Goal: Task Accomplishment & Management: Manage account settings

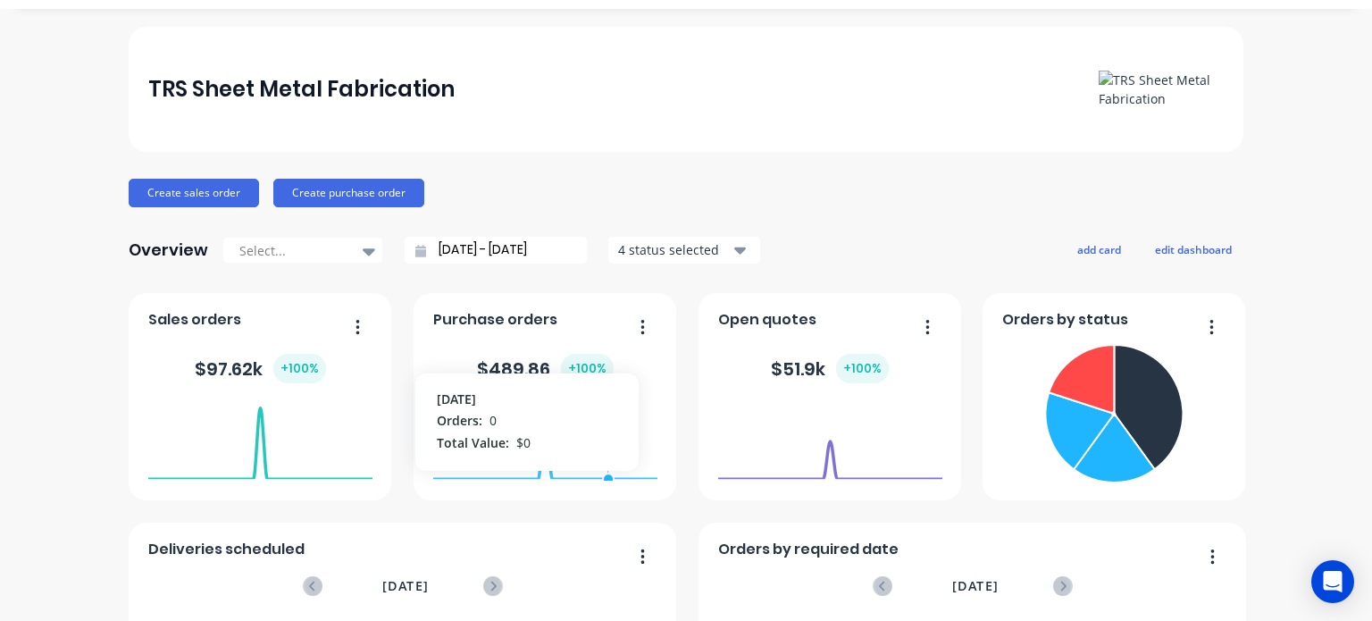
scroll to position [89, 0]
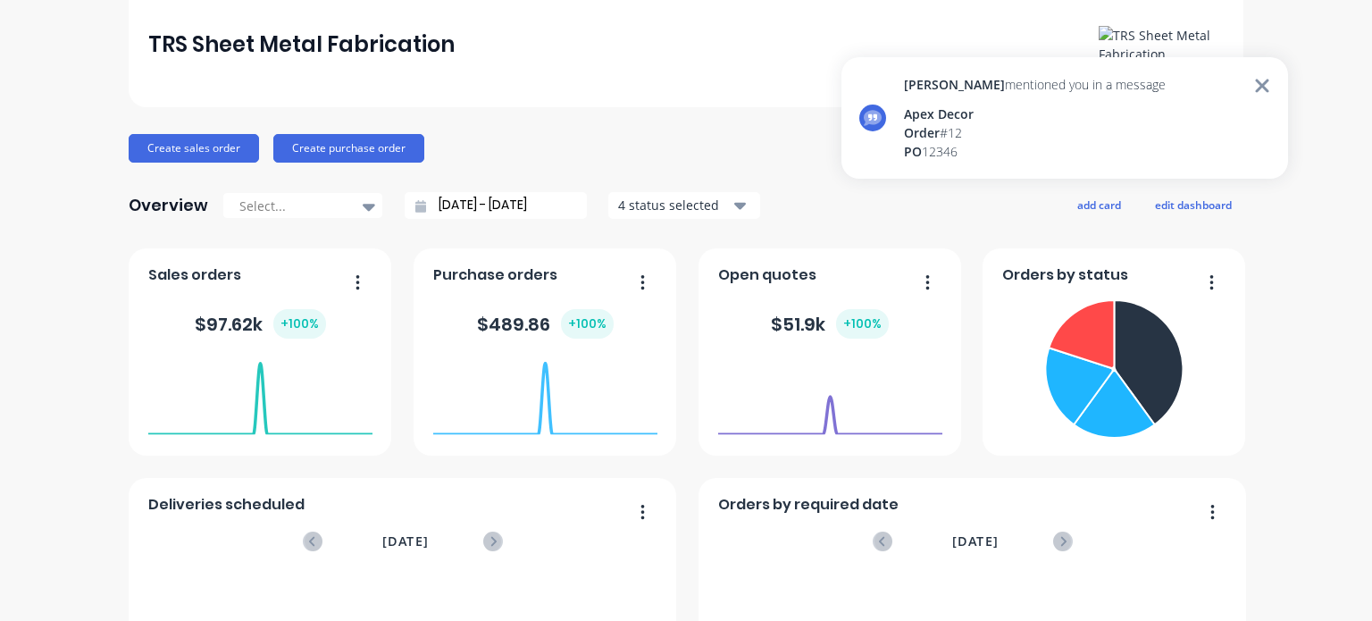
click at [1268, 92] on icon at bounding box center [1262, 85] width 16 height 21
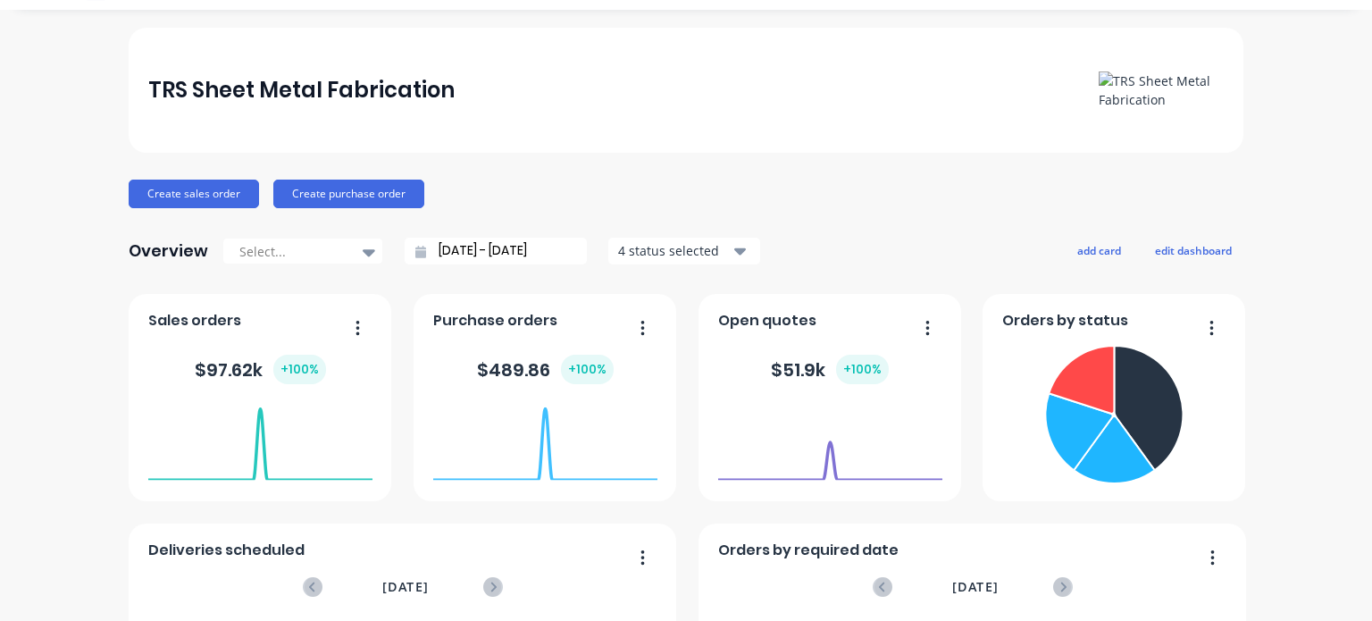
scroll to position [0, 0]
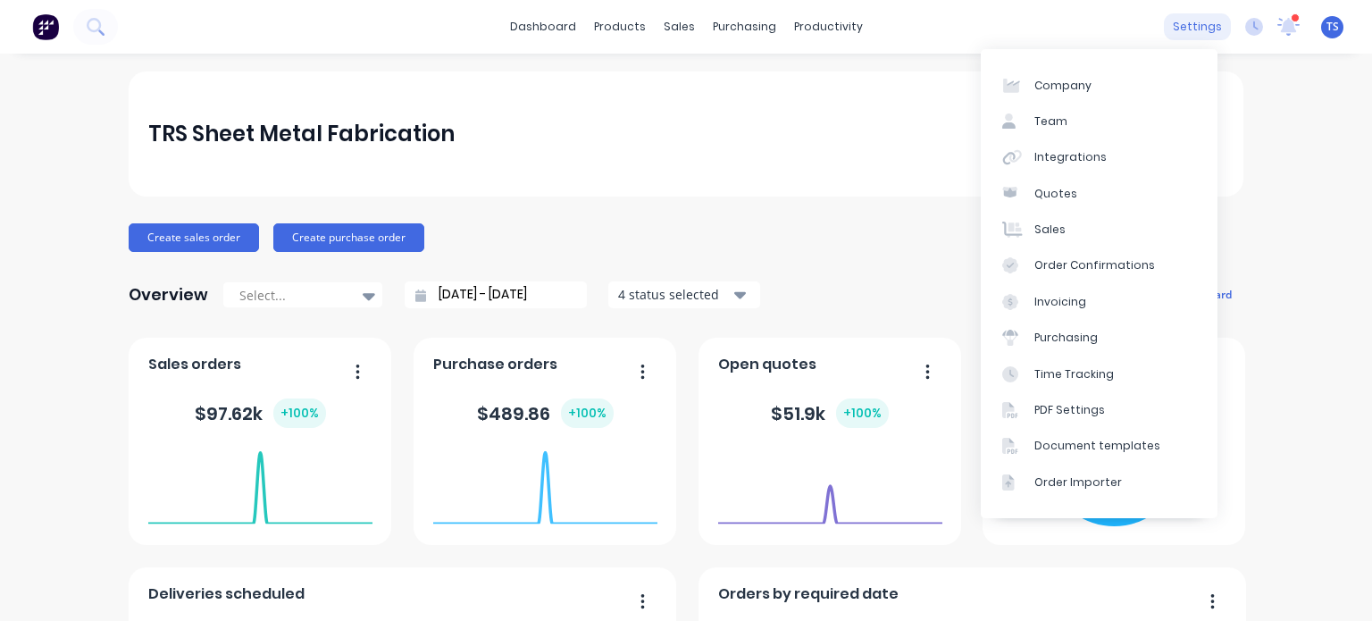
click at [1190, 16] on div "settings" at bounding box center [1197, 26] width 67 height 27
click at [1059, 153] on div "Integrations" at bounding box center [1070, 157] width 72 height 16
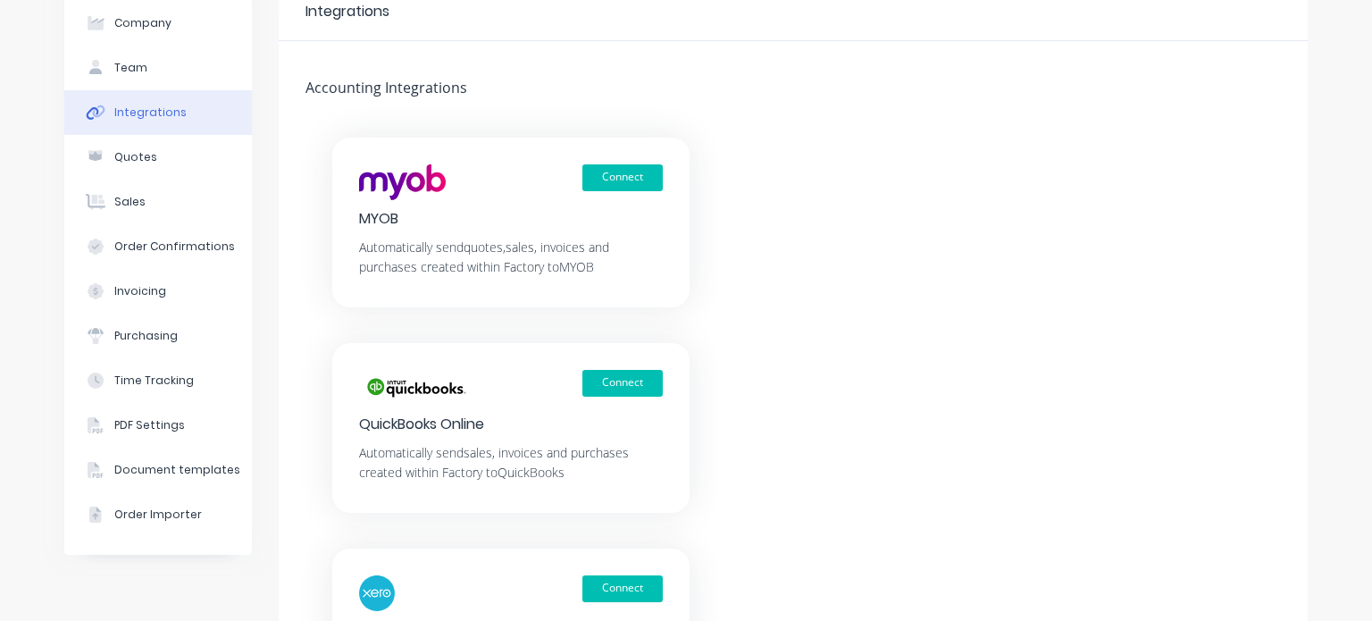
scroll to position [89, 0]
click at [625, 382] on button "Connect" at bounding box center [622, 382] width 80 height 27
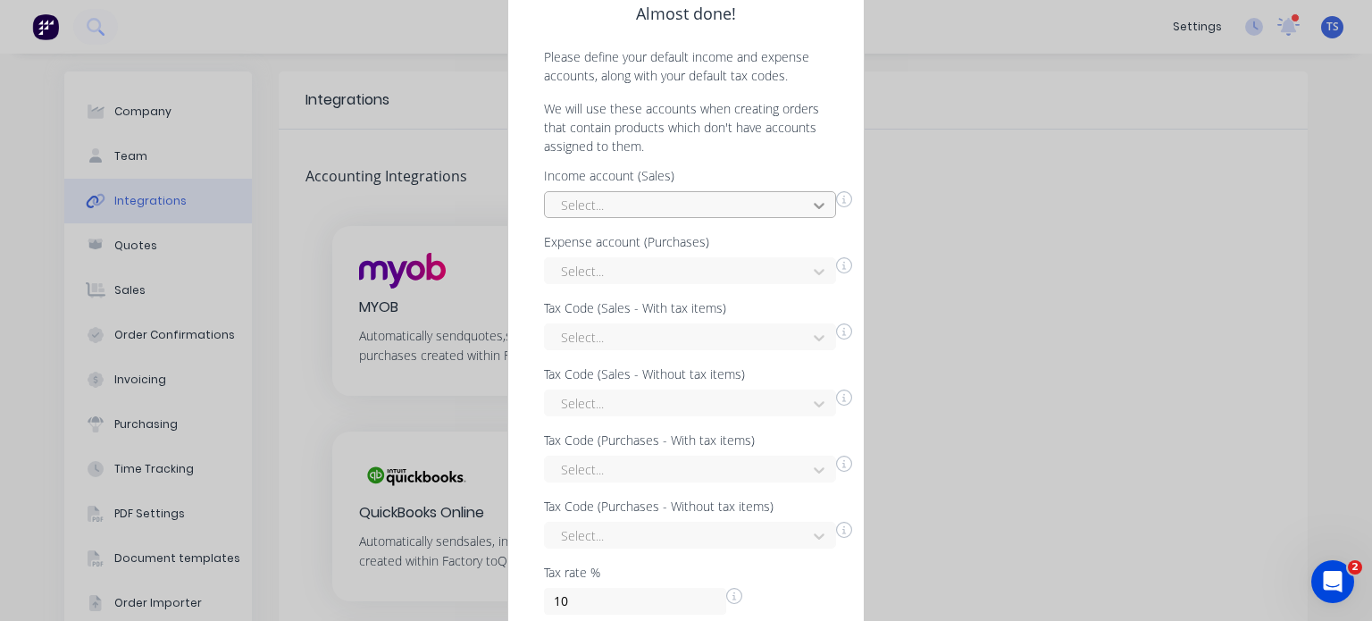
click at [824, 210] on icon at bounding box center [819, 205] width 18 height 18
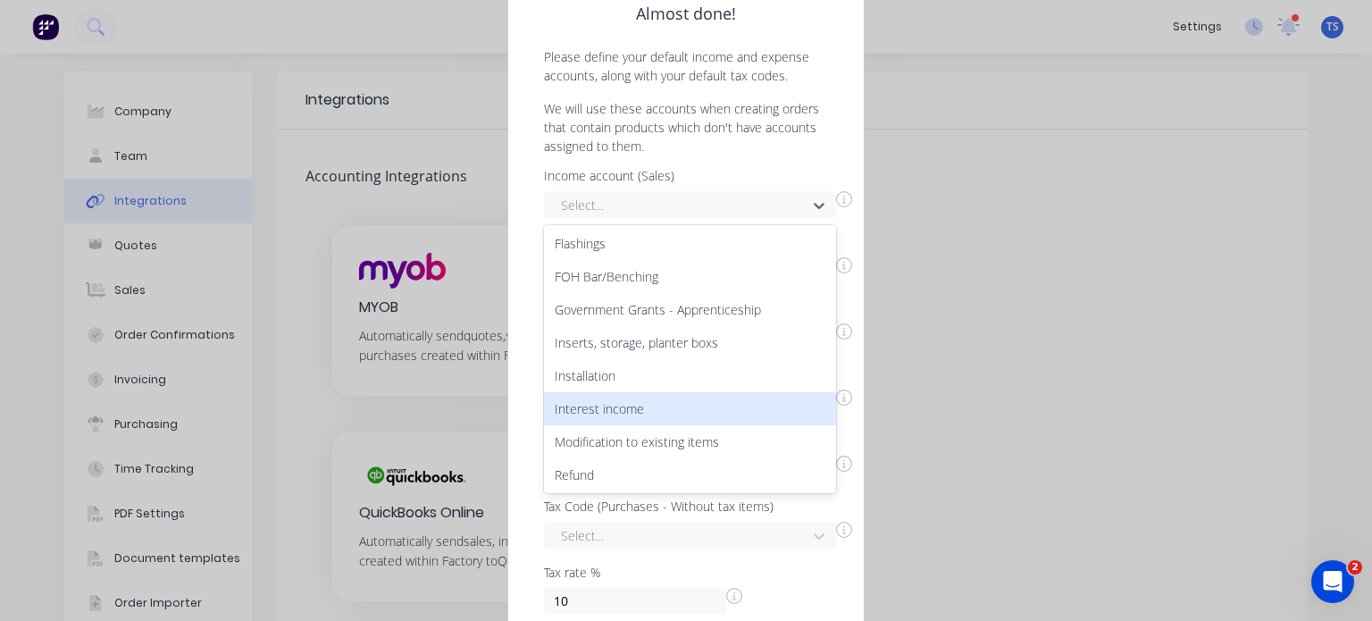
scroll to position [400, 0]
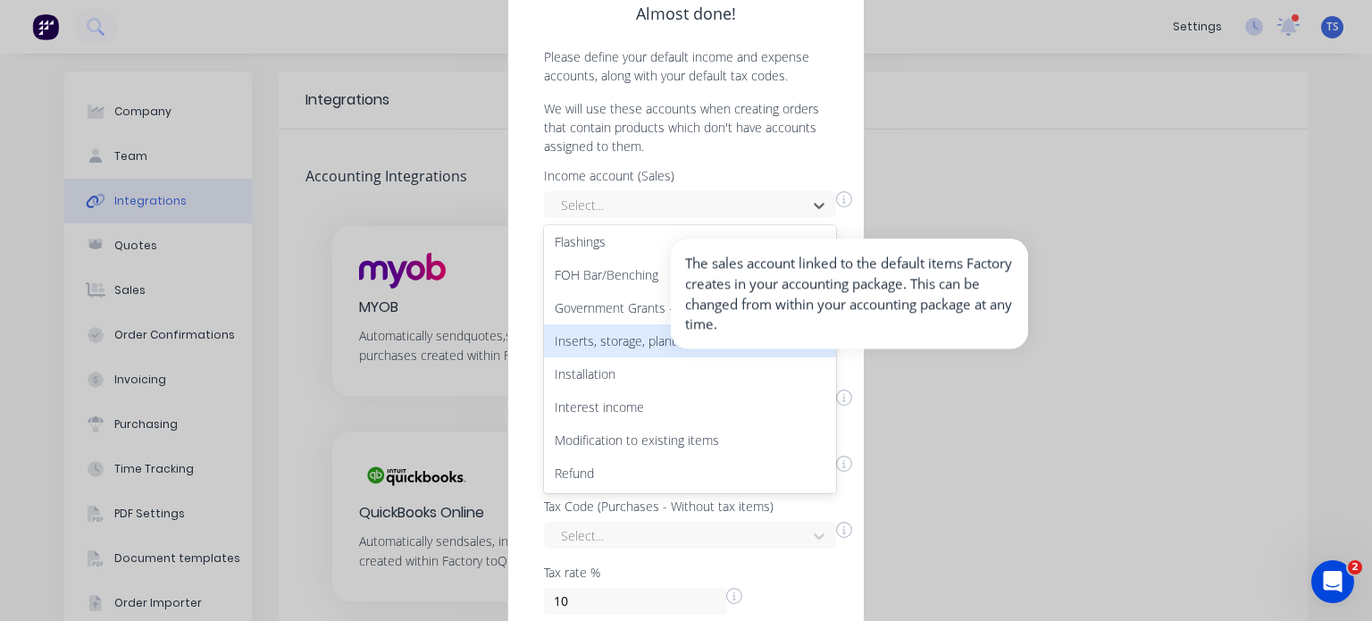
click at [849, 193] on icon at bounding box center [844, 199] width 16 height 16
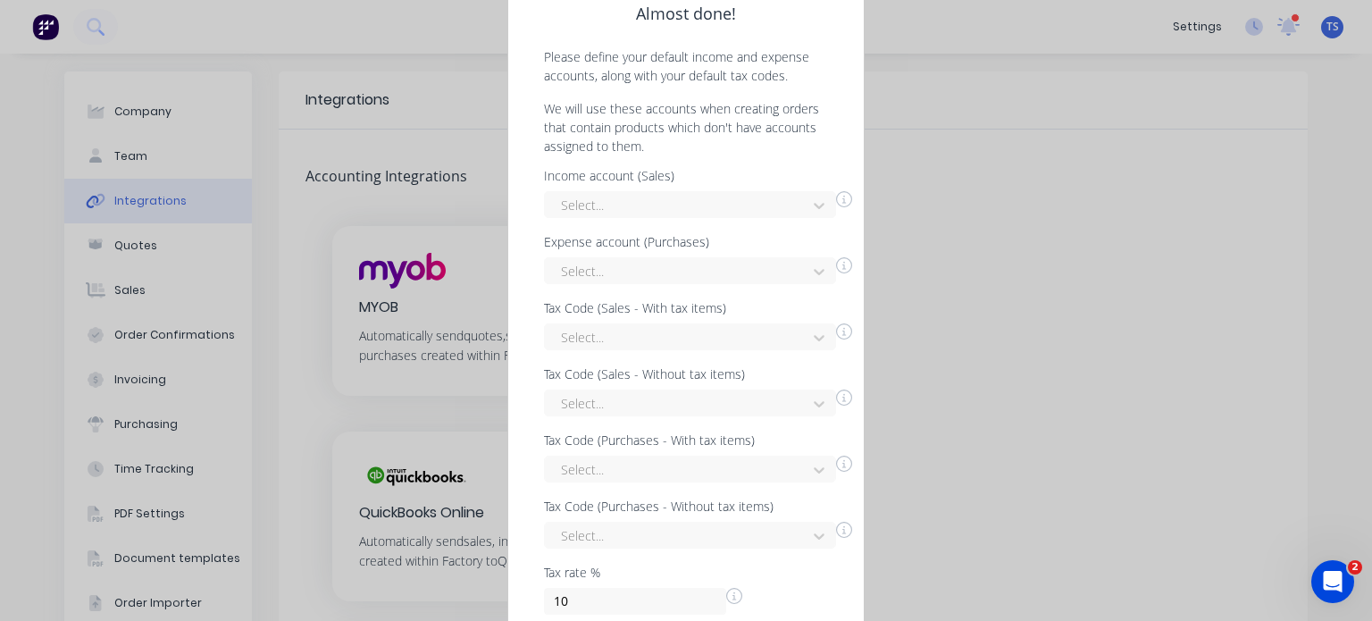
click at [849, 193] on icon at bounding box center [844, 199] width 16 height 16
click at [822, 204] on icon at bounding box center [819, 206] width 11 height 6
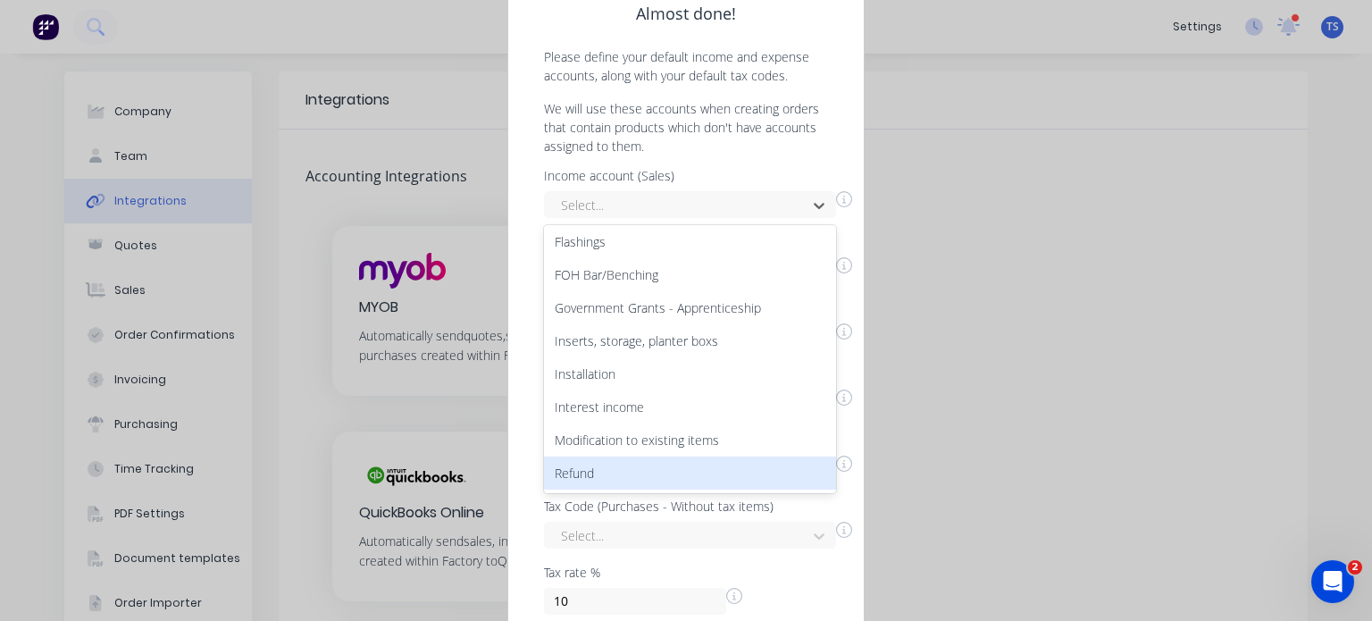
click at [1014, 418] on div "Almost done! Please define your default income and expense accounts, along with…" at bounding box center [686, 310] width 1372 height 621
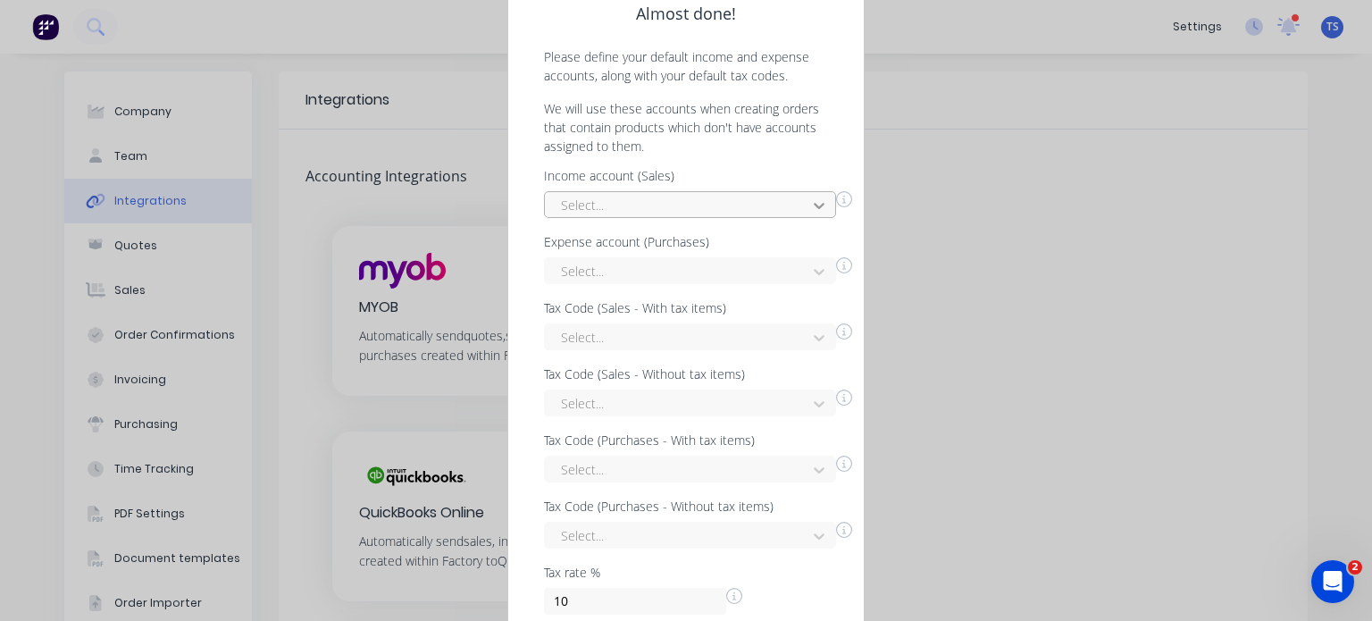
click at [811, 207] on icon at bounding box center [819, 205] width 18 height 18
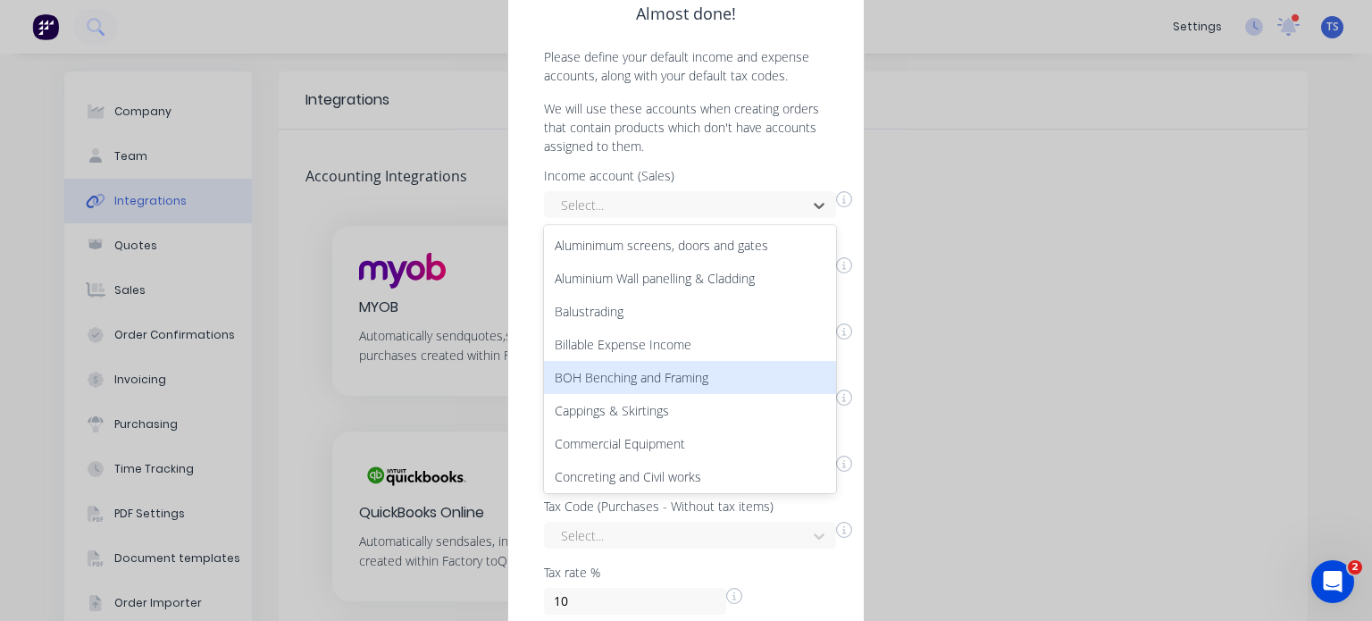
click at [644, 375] on div "BOH Benching and Framing" at bounding box center [690, 377] width 292 height 33
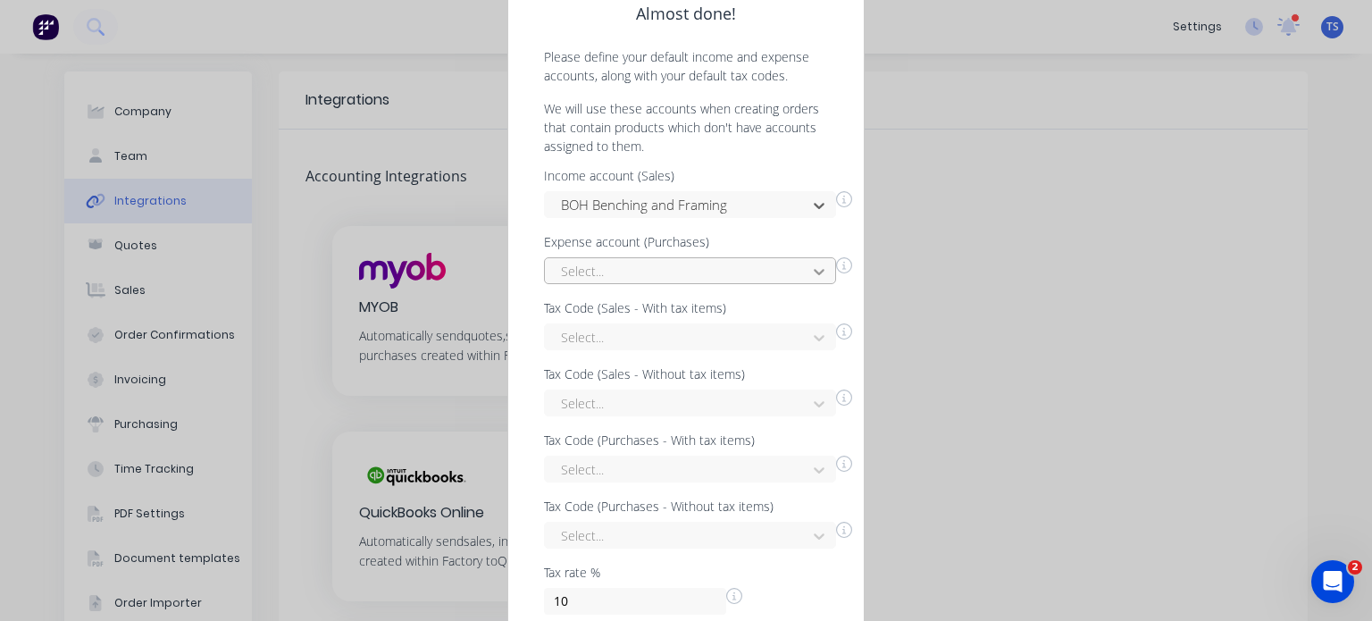
click at [817, 278] on icon at bounding box center [819, 272] width 18 height 18
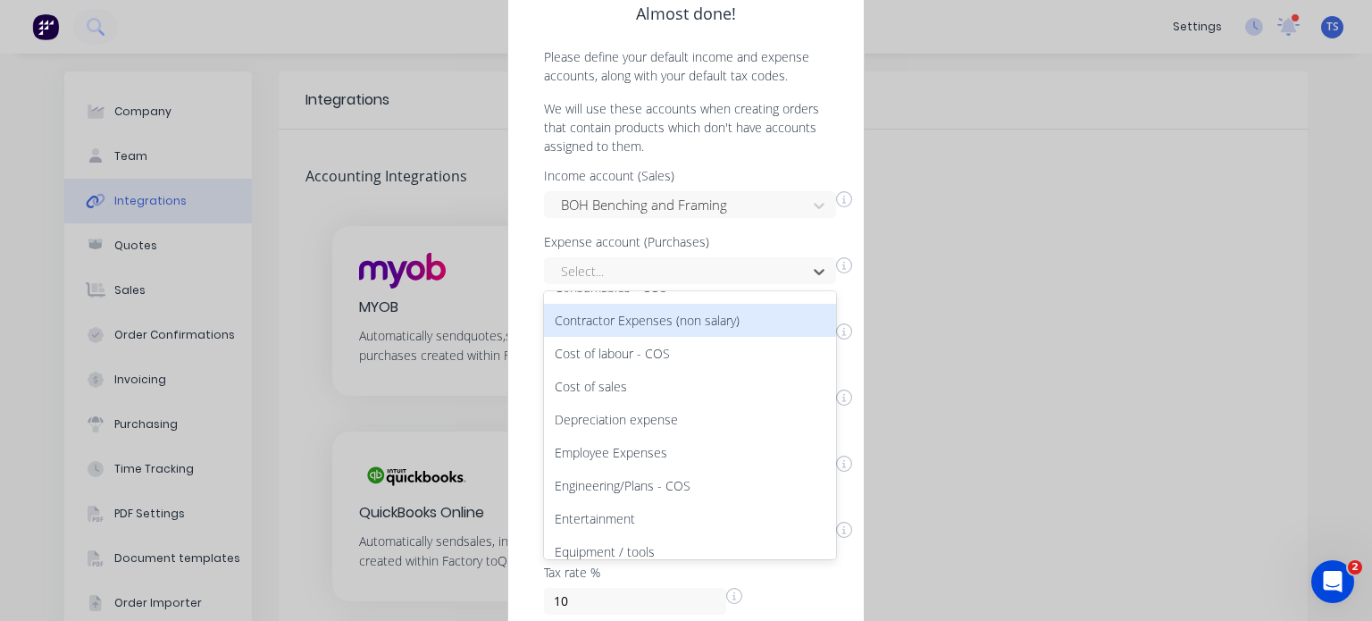
scroll to position [357, 0]
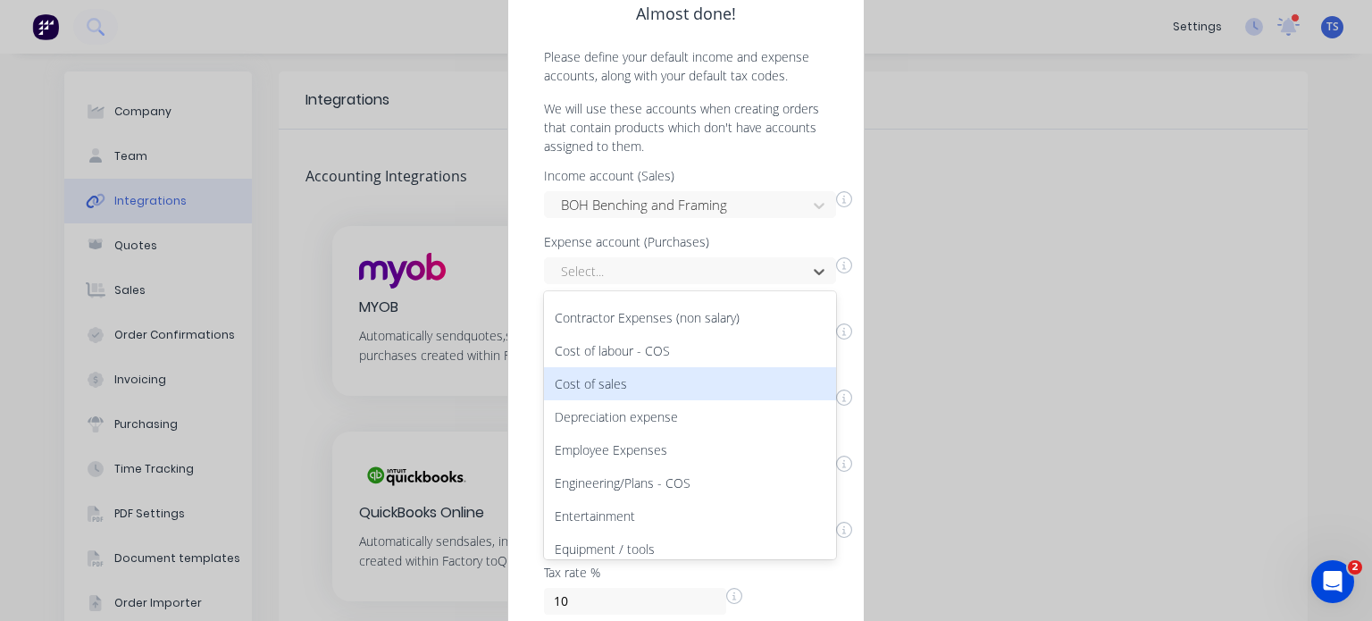
click at [614, 388] on div "Cost of sales" at bounding box center [690, 383] width 292 height 33
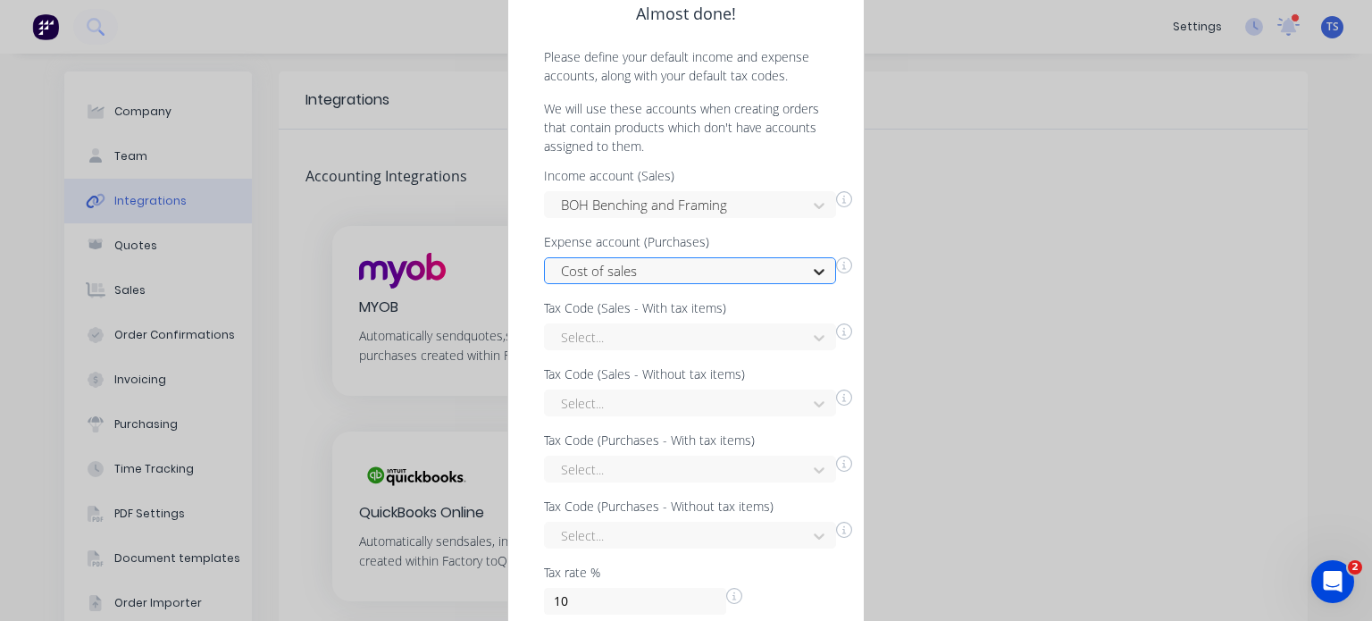
click at [820, 274] on icon at bounding box center [819, 272] width 18 height 18
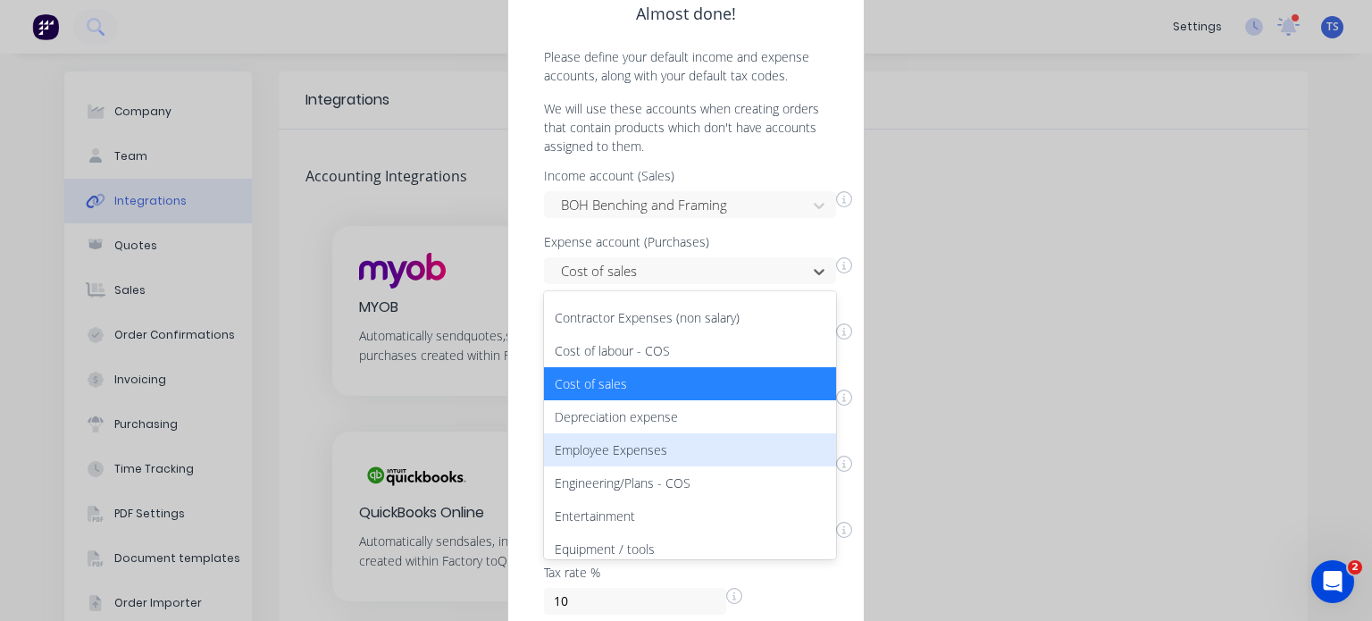
click at [1039, 350] on div "Almost done! Please define your default income and expense accounts, along with…" at bounding box center [686, 310] width 1372 height 621
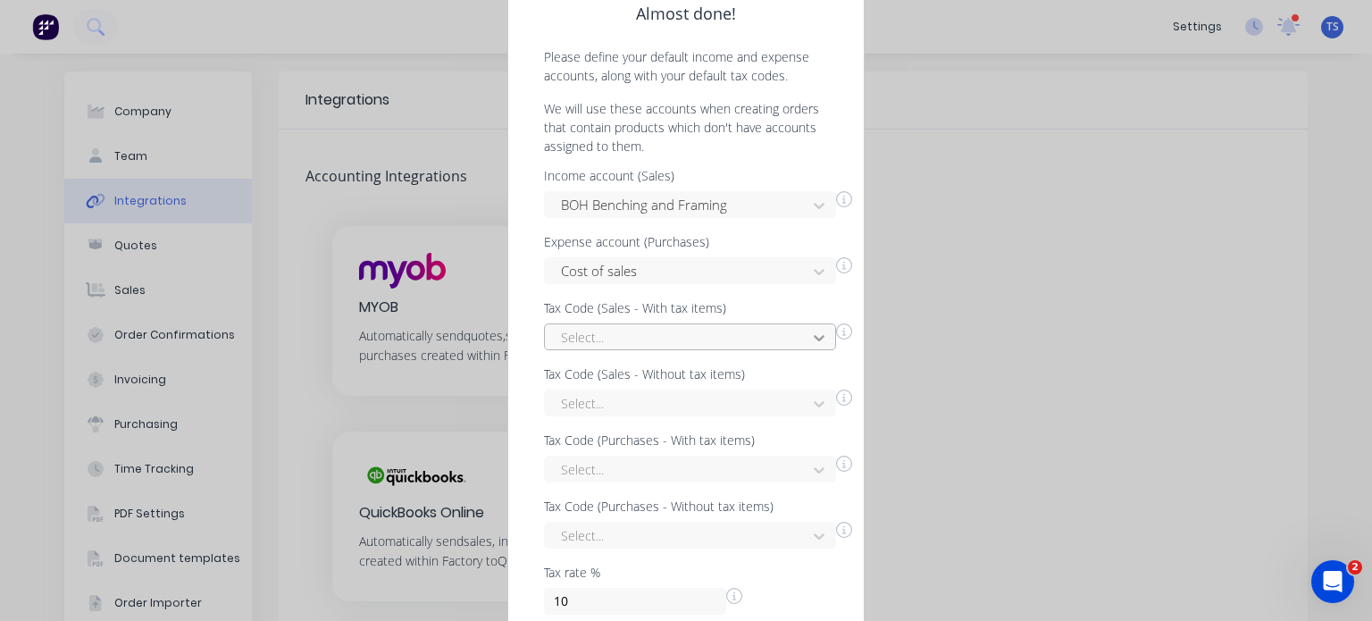
click at [819, 337] on icon at bounding box center [819, 338] width 18 height 18
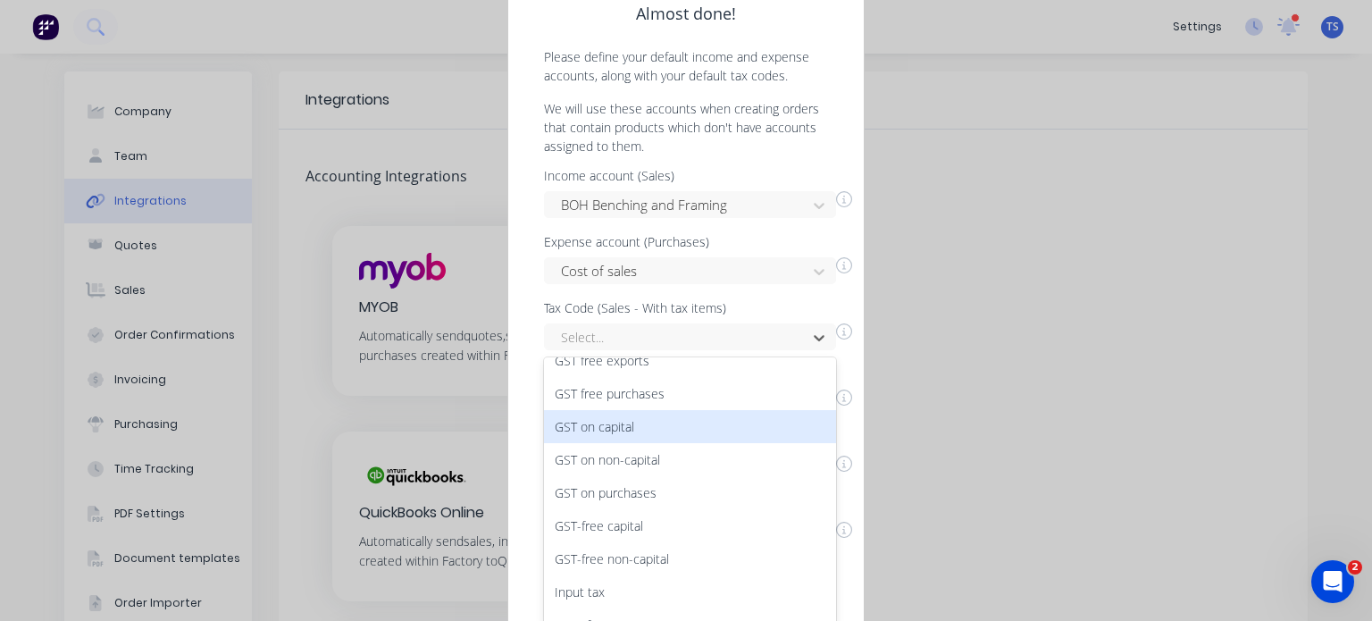
scroll to position [201, 0]
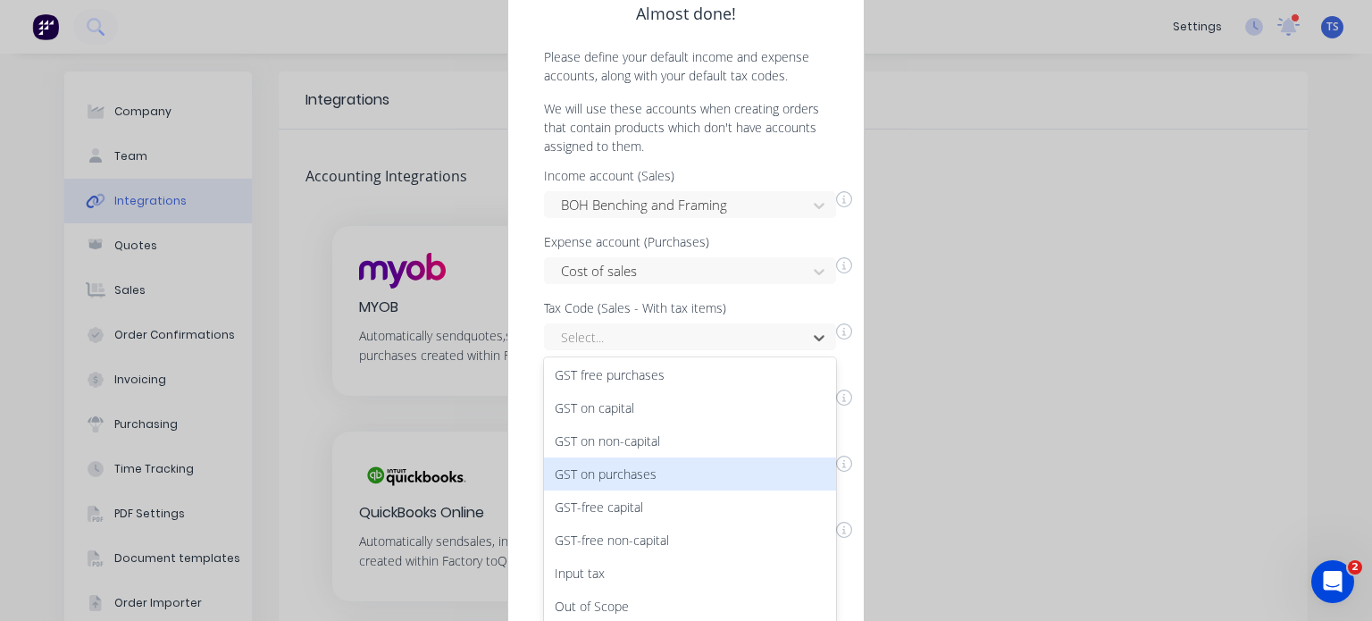
drag, startPoint x: 618, startPoint y: 476, endPoint x: 630, endPoint y: 475, distance: 11.6
click at [618, 476] on div "GST on purchases" at bounding box center [690, 473] width 292 height 33
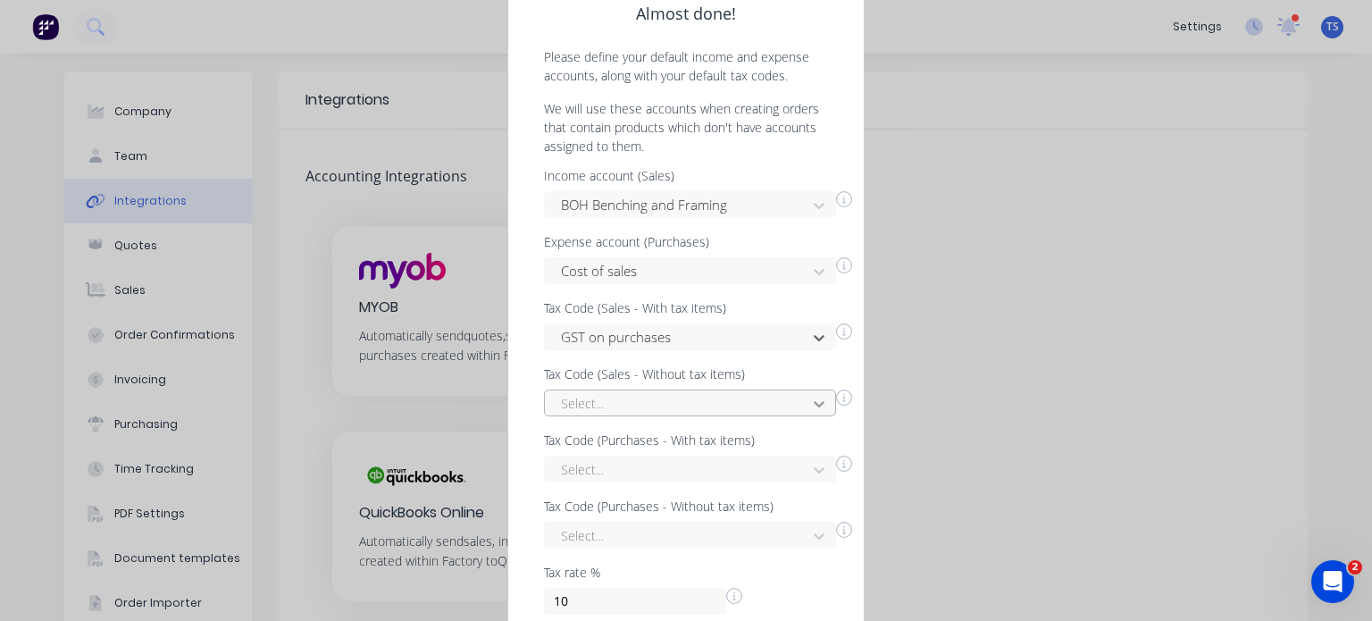
click at [815, 399] on icon at bounding box center [819, 404] width 18 height 18
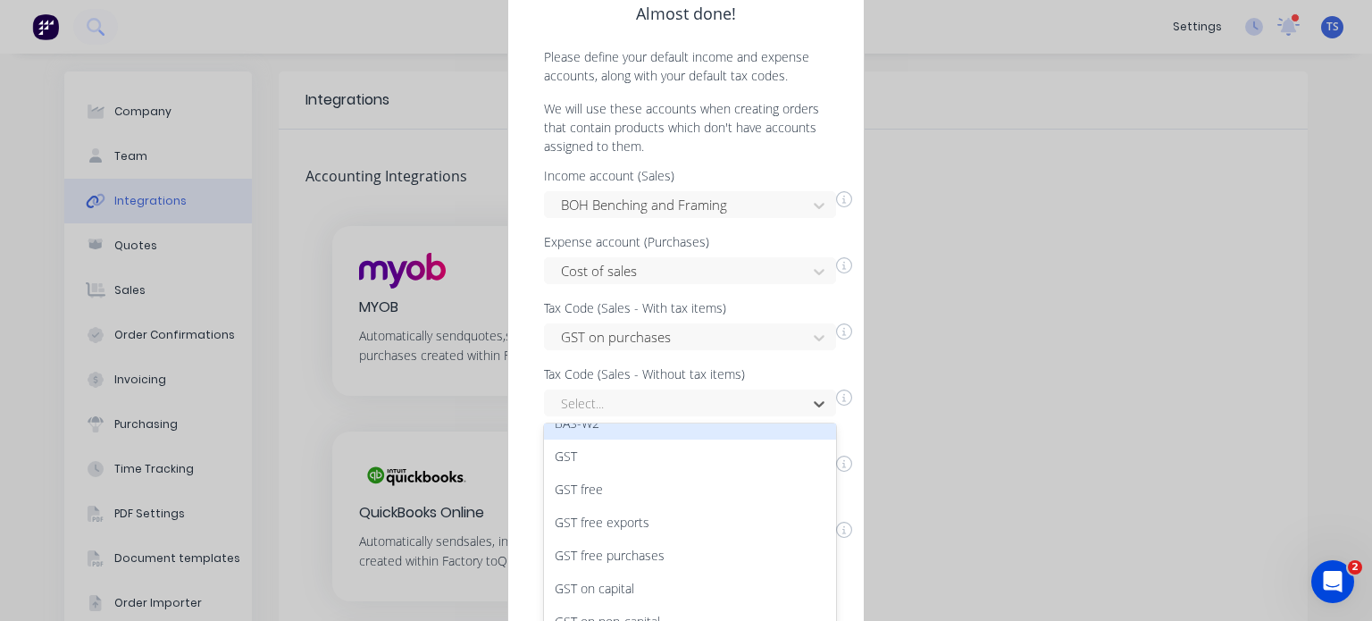
scroll to position [89, 0]
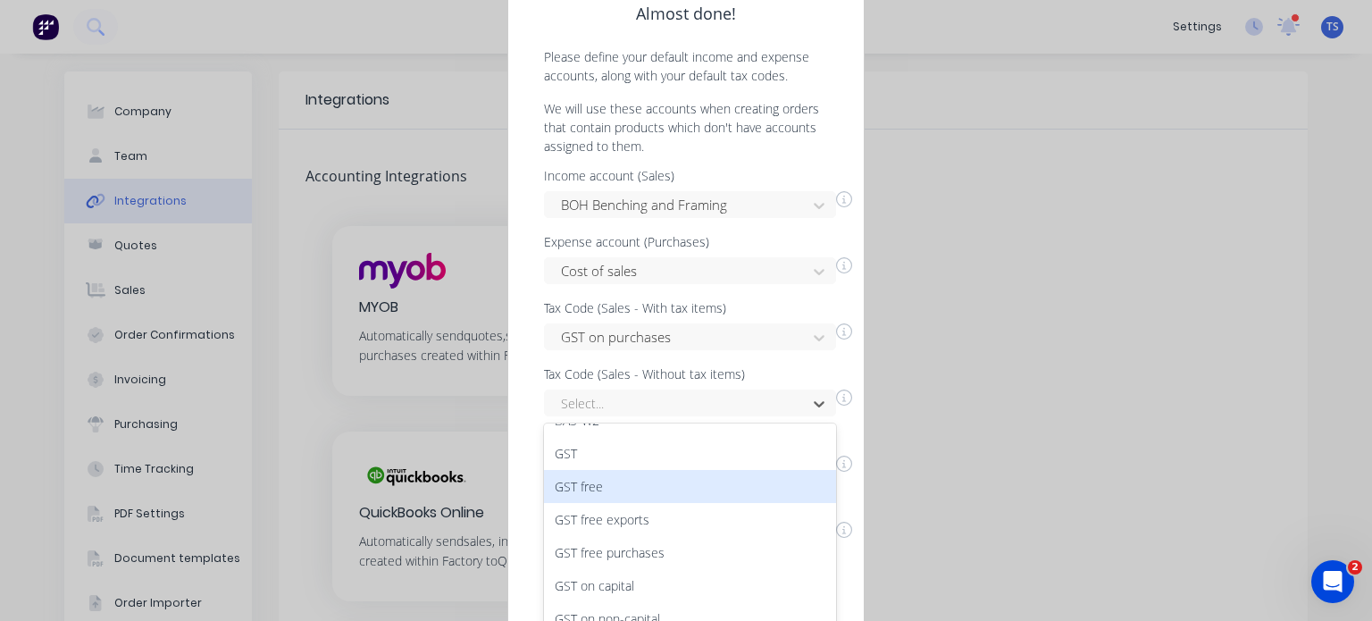
click at [593, 476] on div "GST free" at bounding box center [690, 486] width 292 height 33
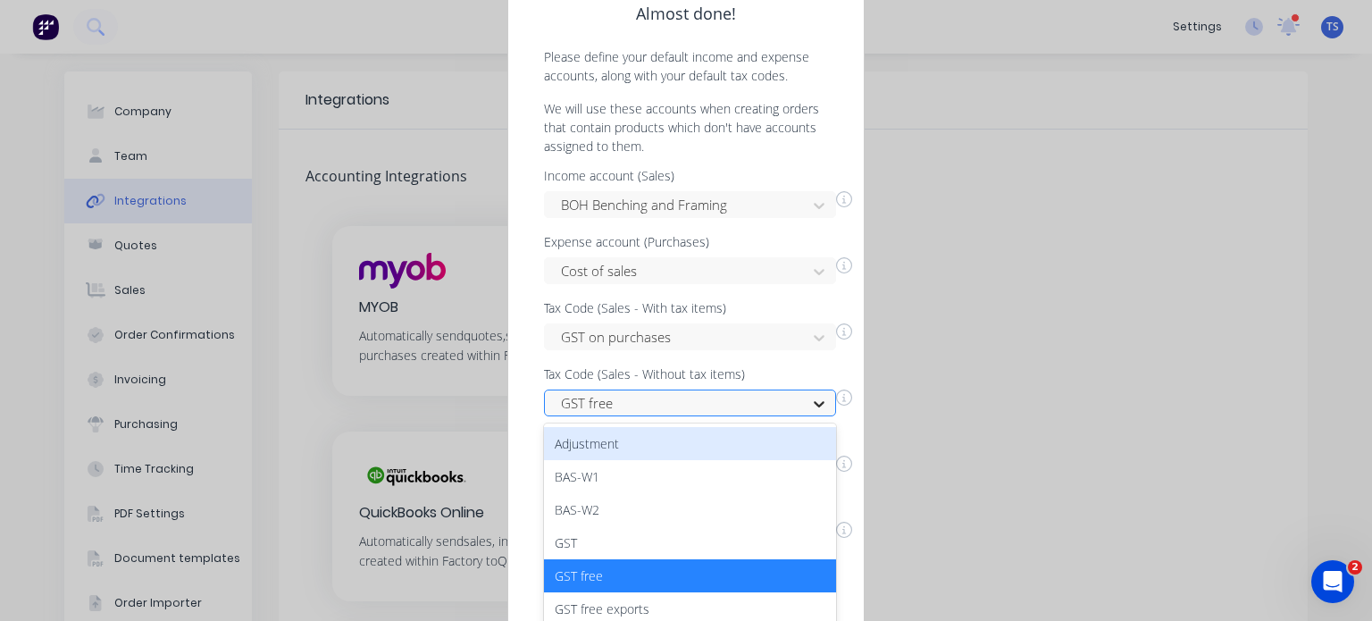
click at [816, 402] on icon at bounding box center [819, 404] width 18 height 18
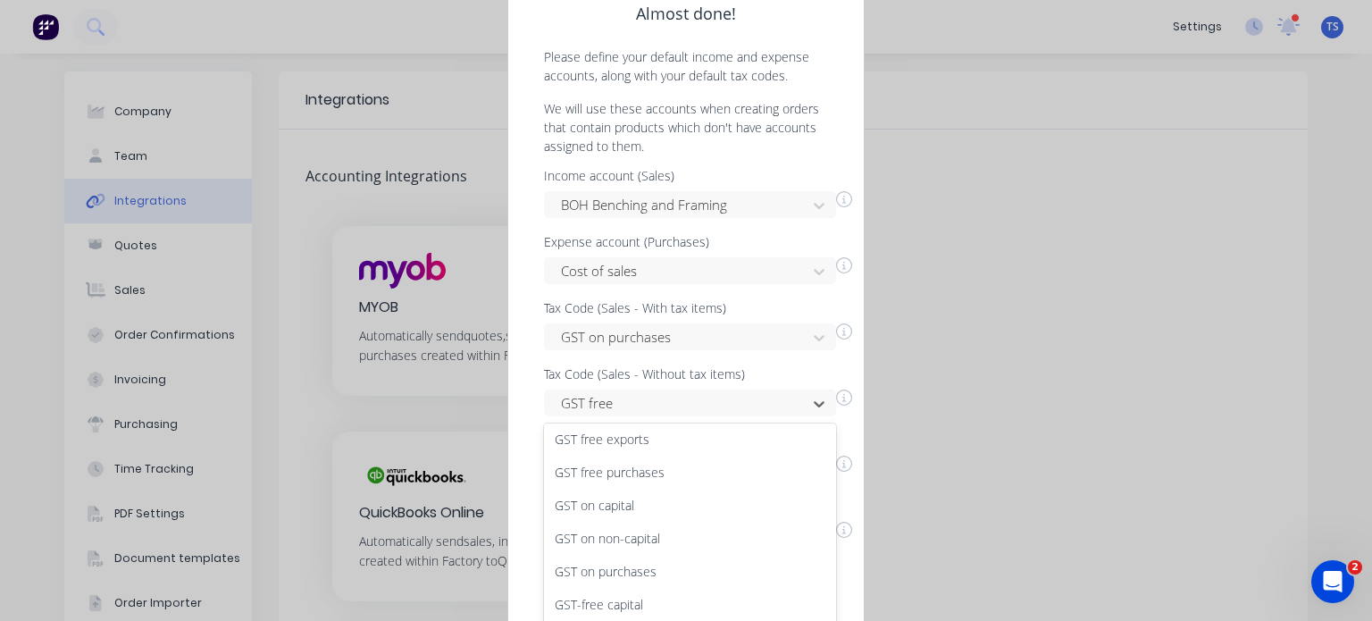
scroll to position [179, 0]
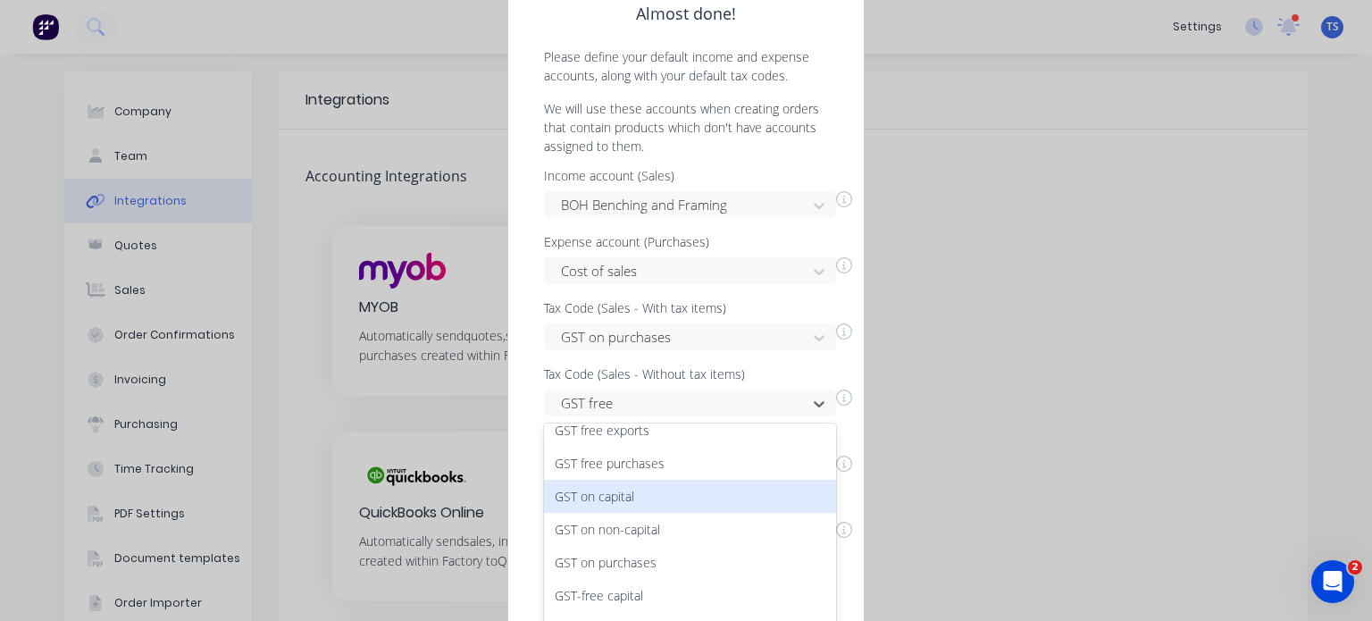
click at [1123, 430] on div "Almost done! Please define your default income and expense accounts, along with…" at bounding box center [686, 310] width 1372 height 621
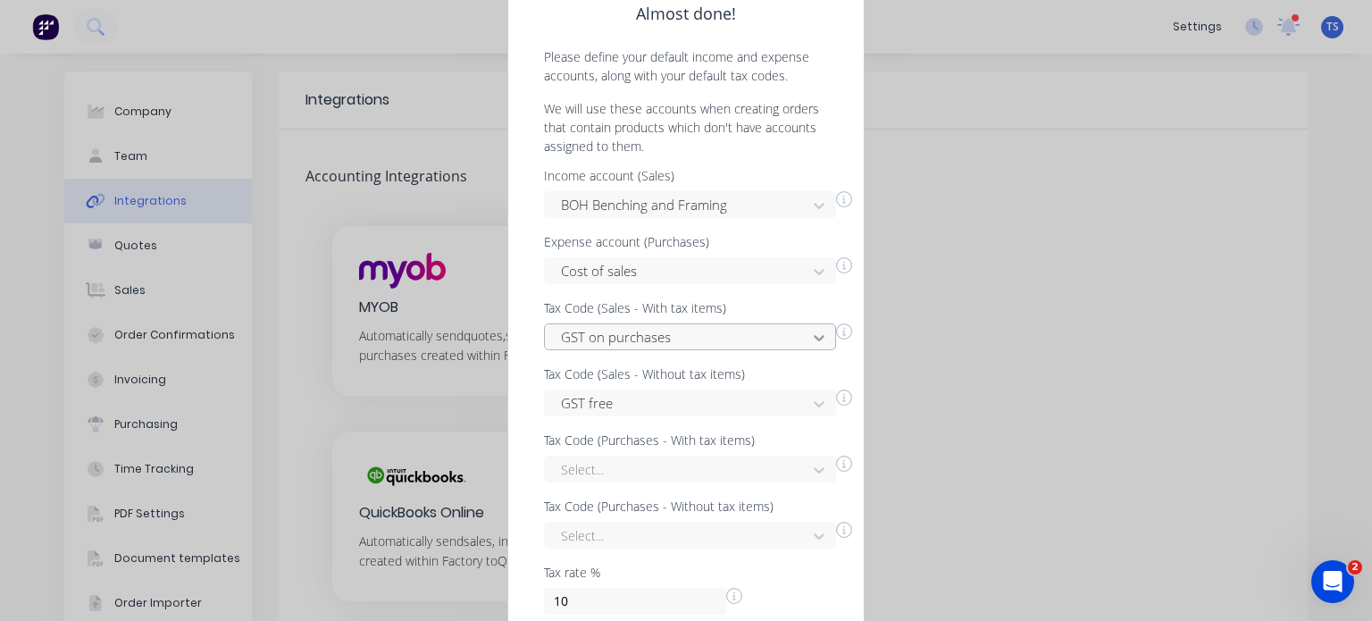
click at [815, 335] on icon at bounding box center [819, 338] width 18 height 18
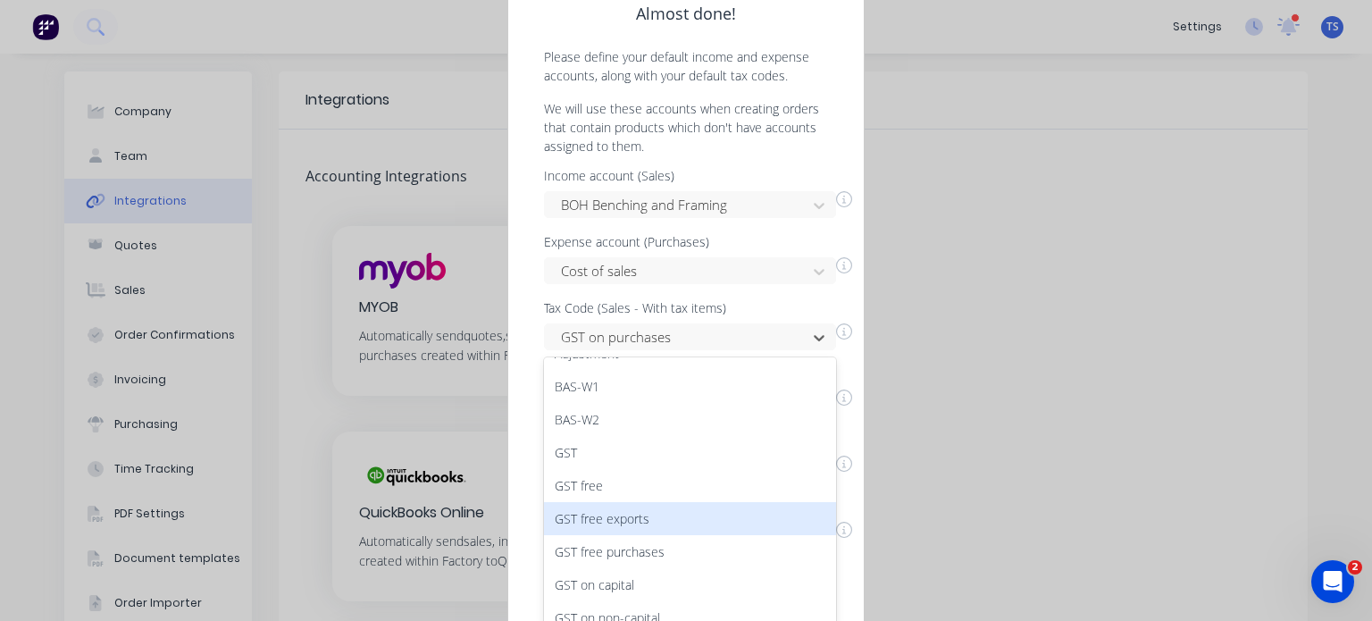
scroll to position [22, 0]
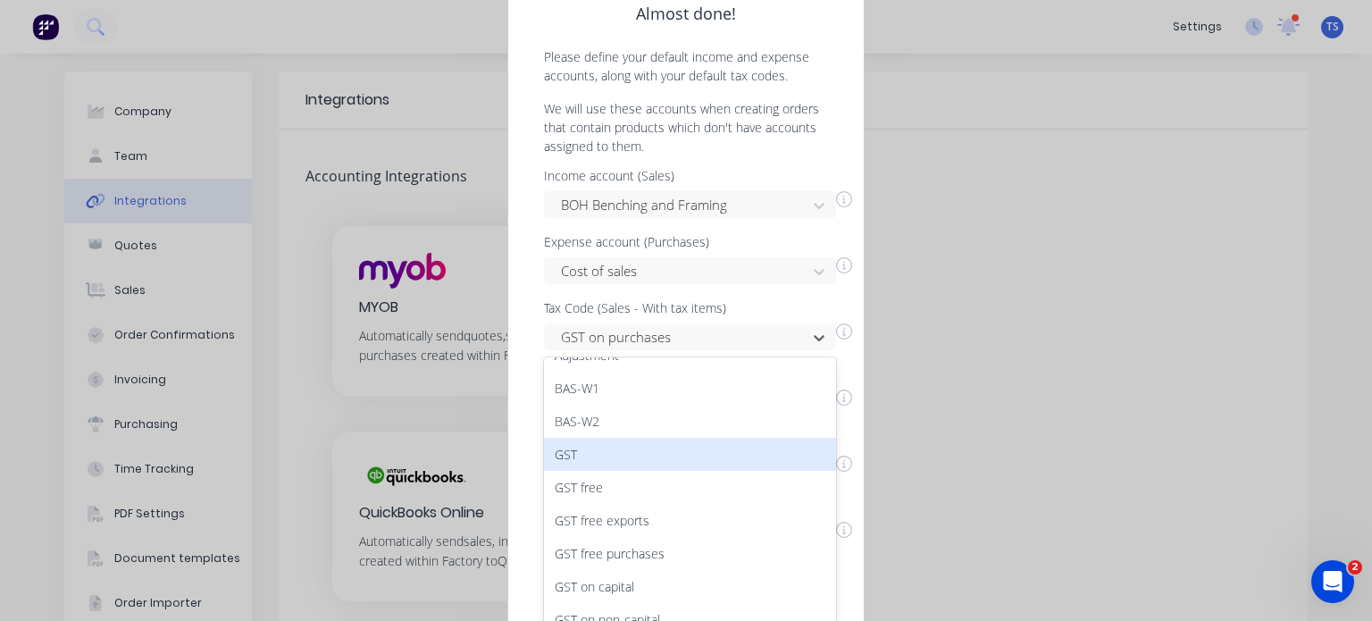
click at [570, 450] on div "GST" at bounding box center [690, 454] width 292 height 33
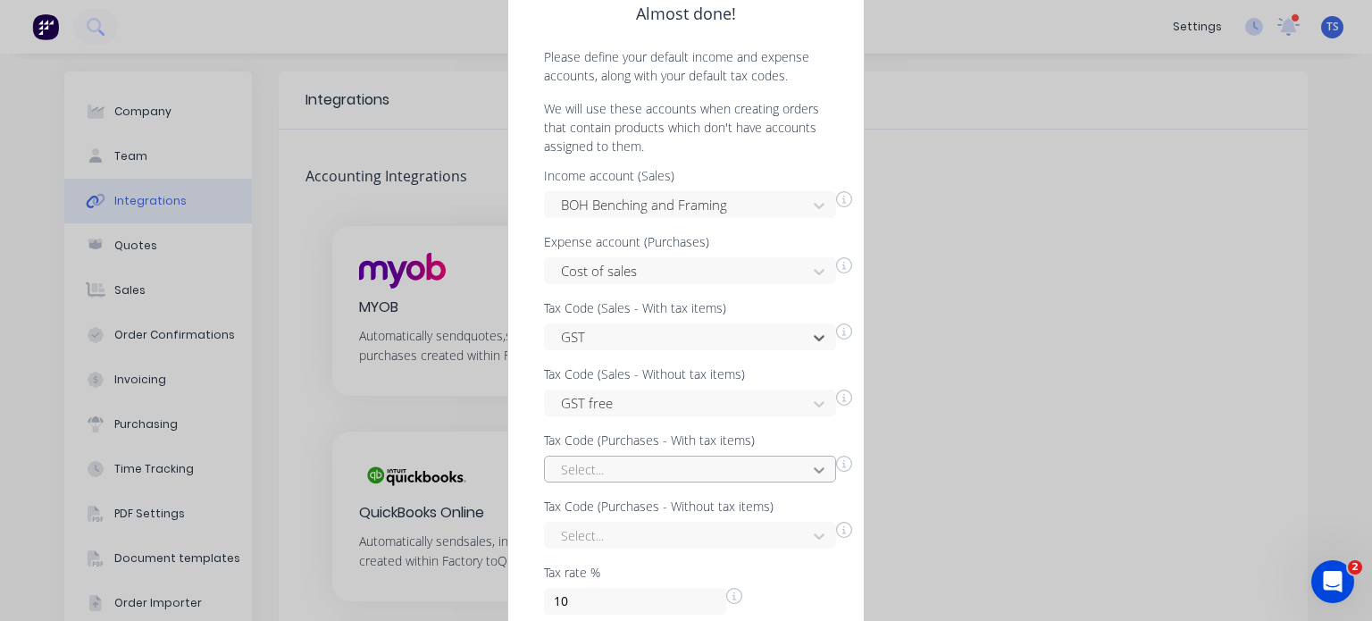
click at [819, 471] on div "Select..." at bounding box center [690, 468] width 292 height 27
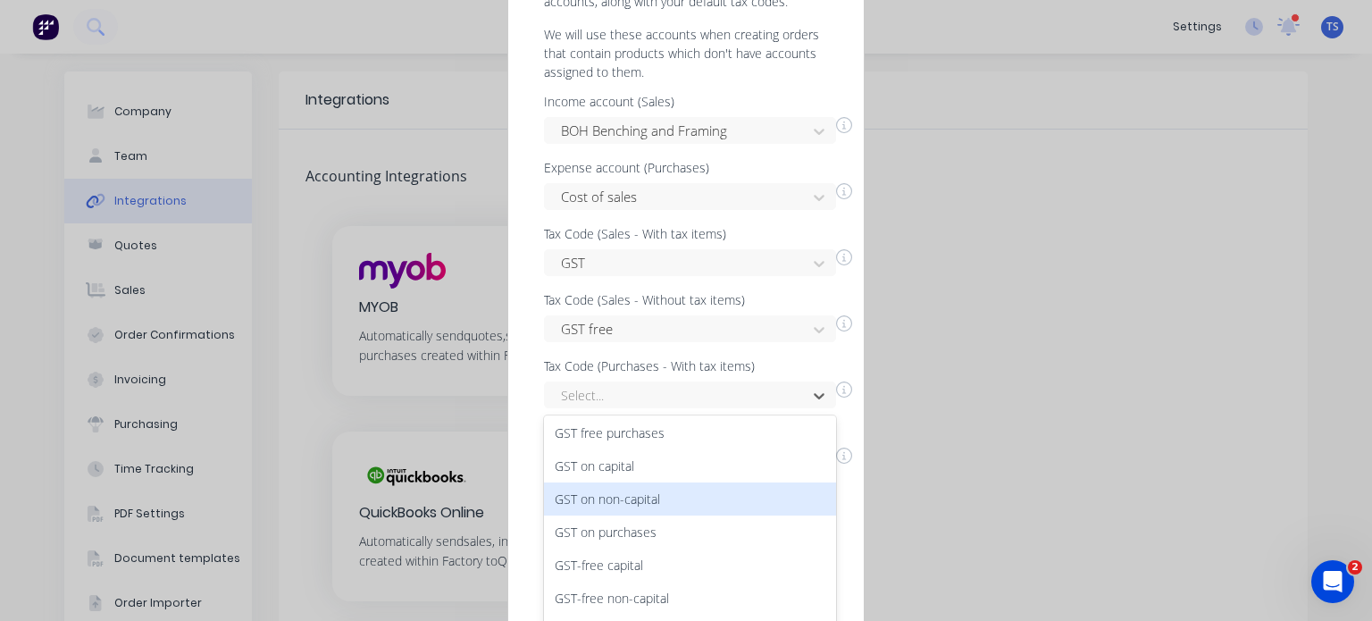
scroll to position [75, 0]
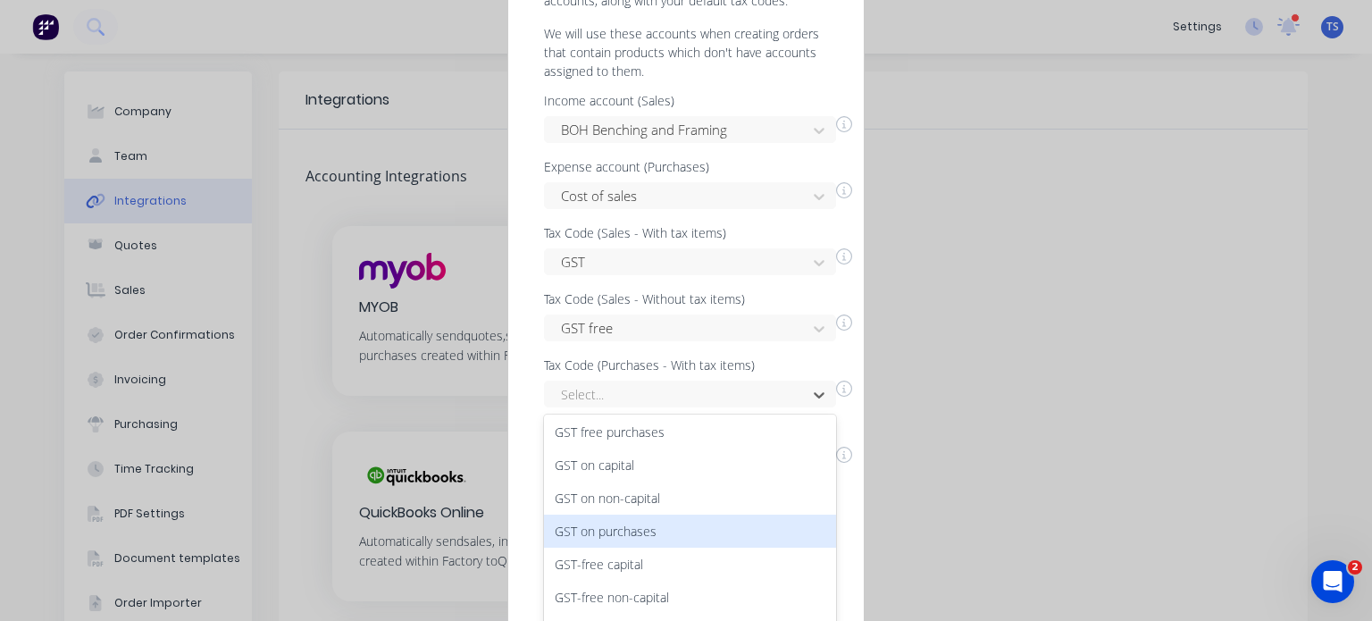
click at [647, 526] on div "GST on purchases" at bounding box center [690, 530] width 292 height 33
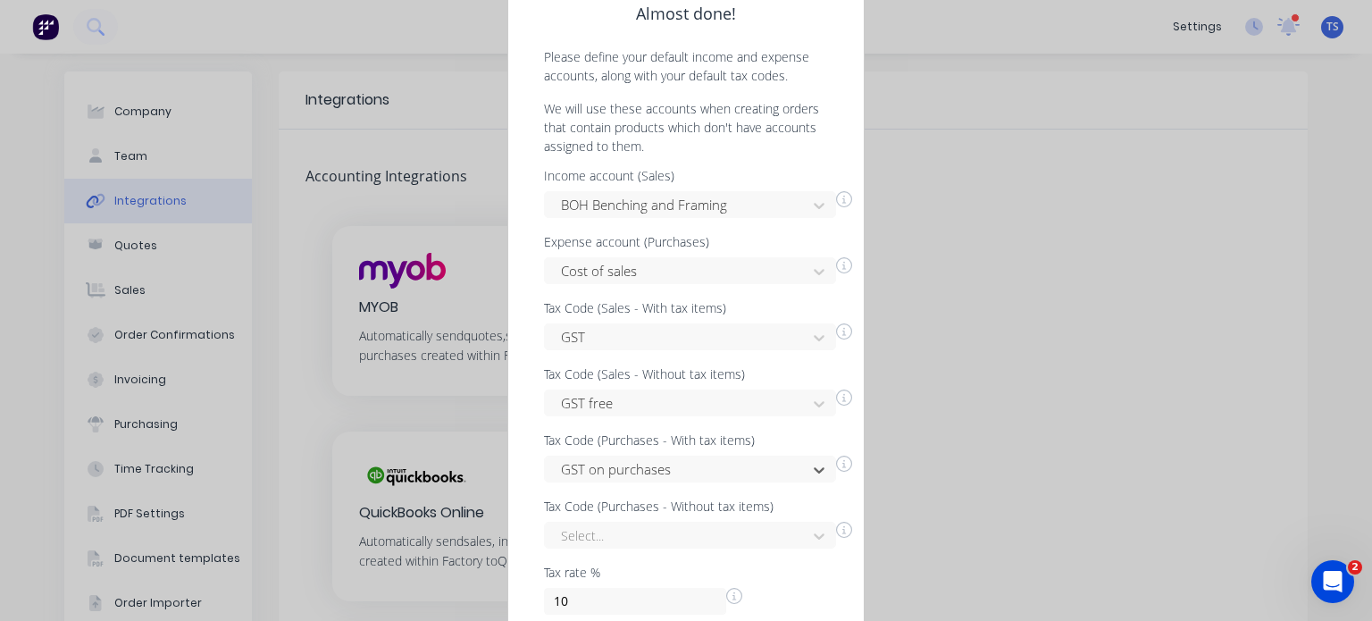
click at [987, 497] on div "Almost done! Please define your default income and expense accounts, along with…" at bounding box center [686, 310] width 1372 height 621
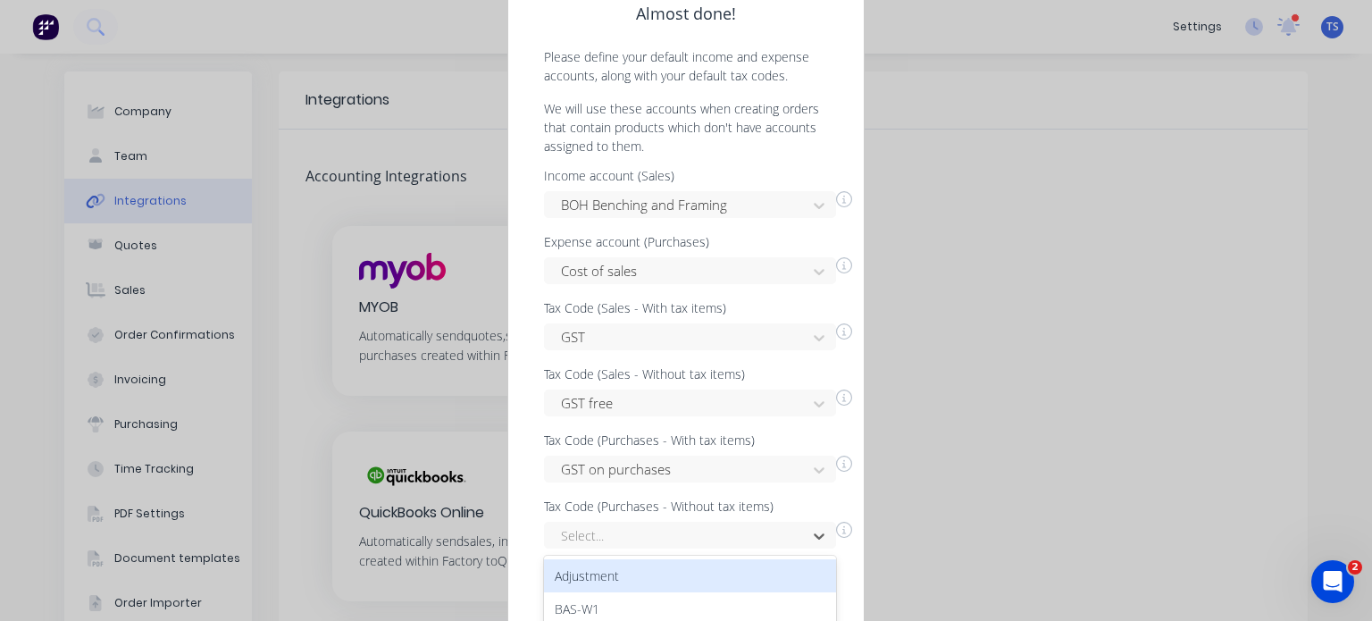
drag, startPoint x: 822, startPoint y: 535, endPoint x: 797, endPoint y: 556, distance: 32.9
click at [822, 534] on div "14 results available. Use Up and Down to choose options, press Enter to select …" at bounding box center [690, 534] width 292 height 27
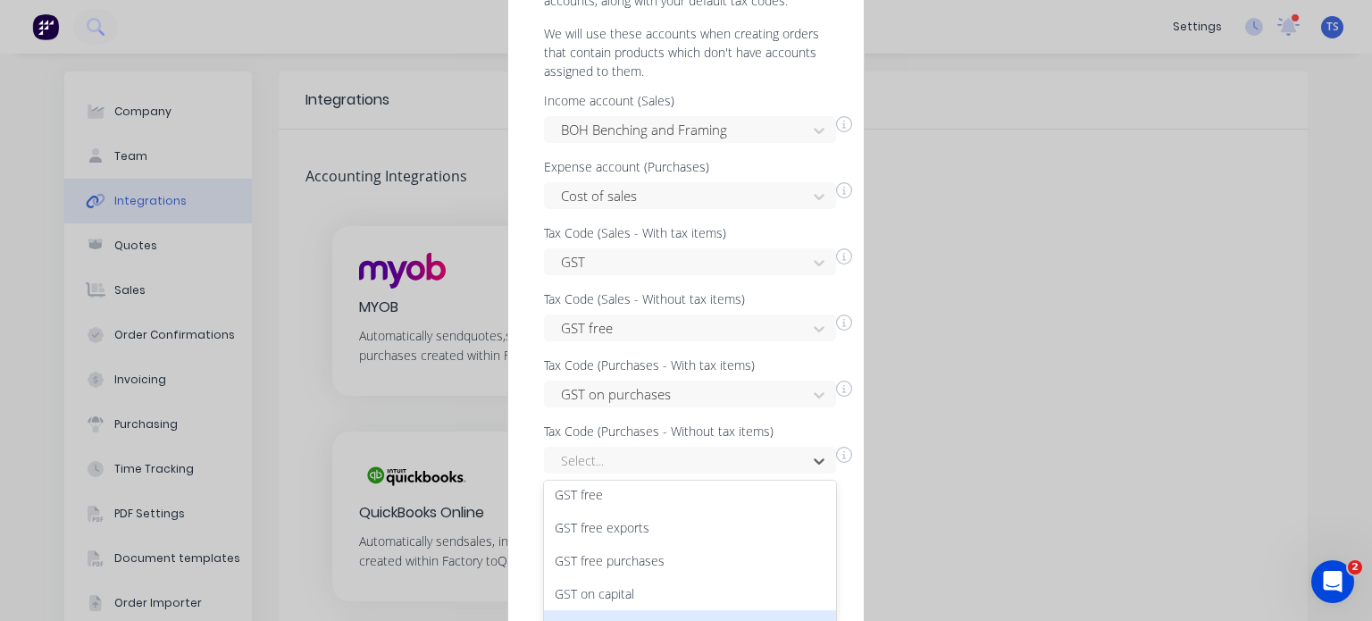
scroll to position [89, 0]
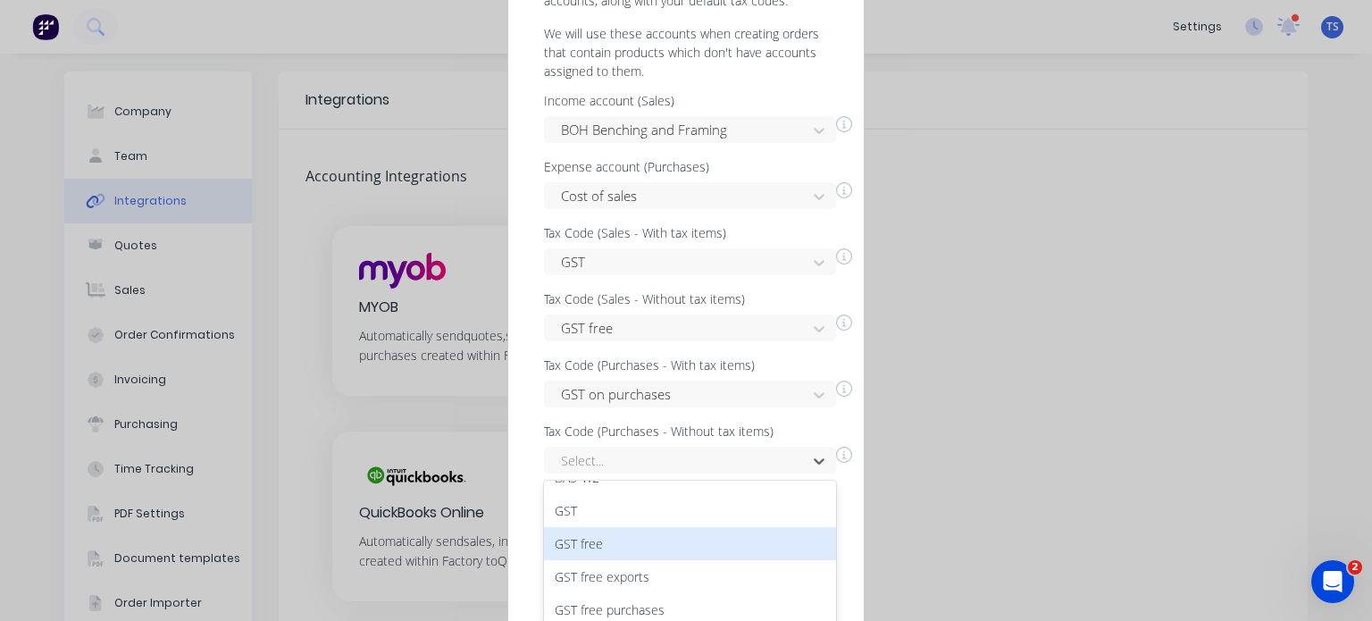
click at [607, 538] on div "GST free" at bounding box center [690, 543] width 292 height 33
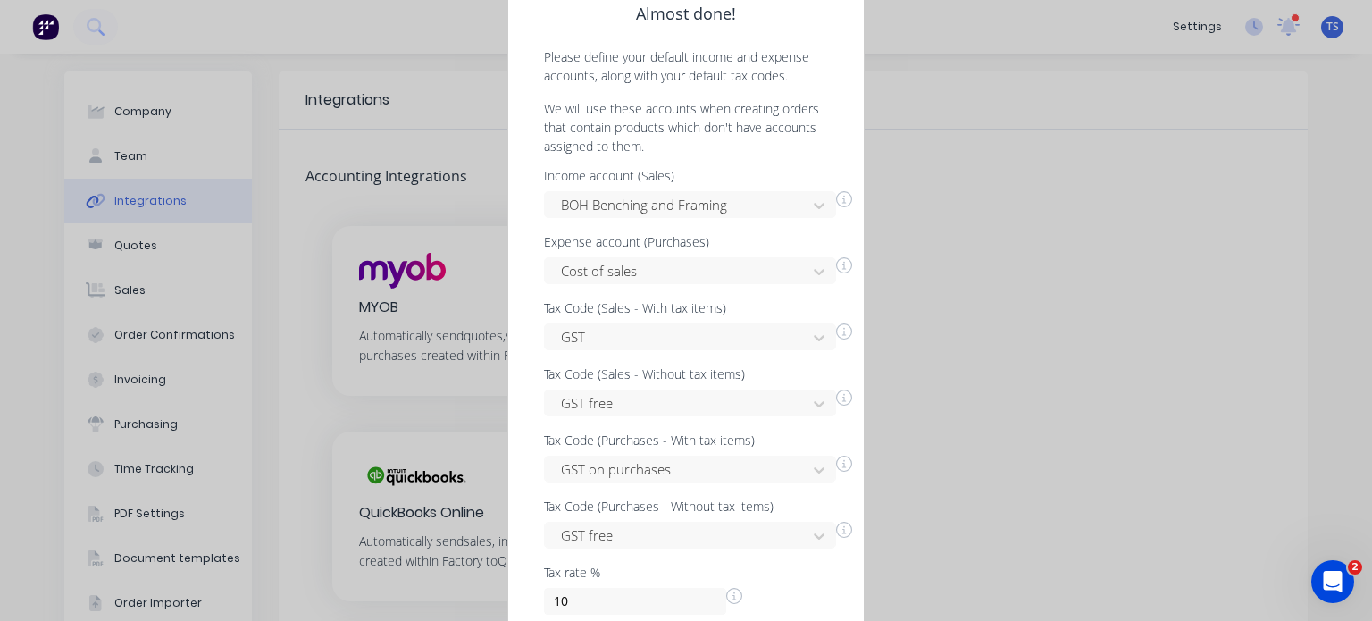
drag, startPoint x: 1371, startPoint y: 363, endPoint x: 1371, endPoint y: 391, distance: 27.7
click at [1371, 391] on div "Almost done! Please define your default income and expense accounts, along with…" at bounding box center [686, 310] width 1372 height 621
drag, startPoint x: 1361, startPoint y: 288, endPoint x: 1360, endPoint y: 330, distance: 42.0
click at [1360, 330] on div "Almost done! Please define your default income and expense accounts, along with…" at bounding box center [686, 310] width 1372 height 621
click at [944, 410] on div "Almost done! Please define your default income and expense accounts, along with…" at bounding box center [686, 310] width 1372 height 621
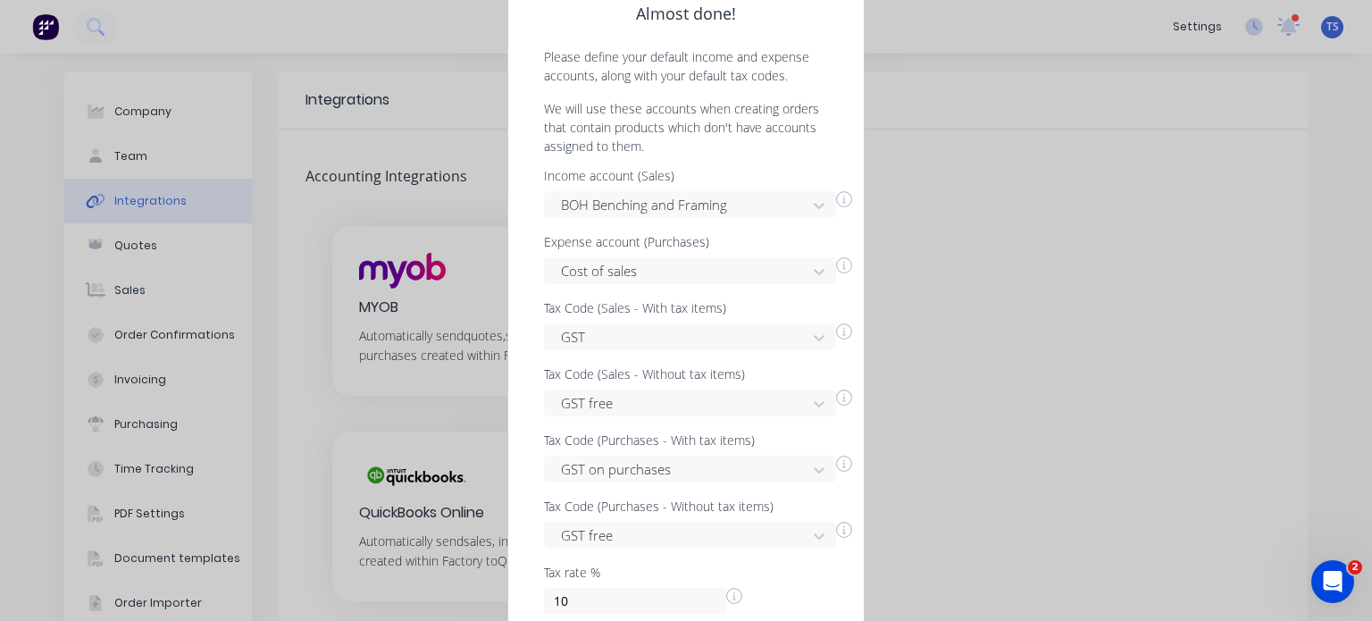
click at [806, 593] on div "Tax rate % 10" at bounding box center [686, 590] width 284 height 48
drag, startPoint x: 1367, startPoint y: 294, endPoint x: 1367, endPoint y: 328, distance: 33.9
click at [1367, 328] on div "Almost done! Please define your default income and expense accounts, along with…" at bounding box center [686, 310] width 1372 height 621
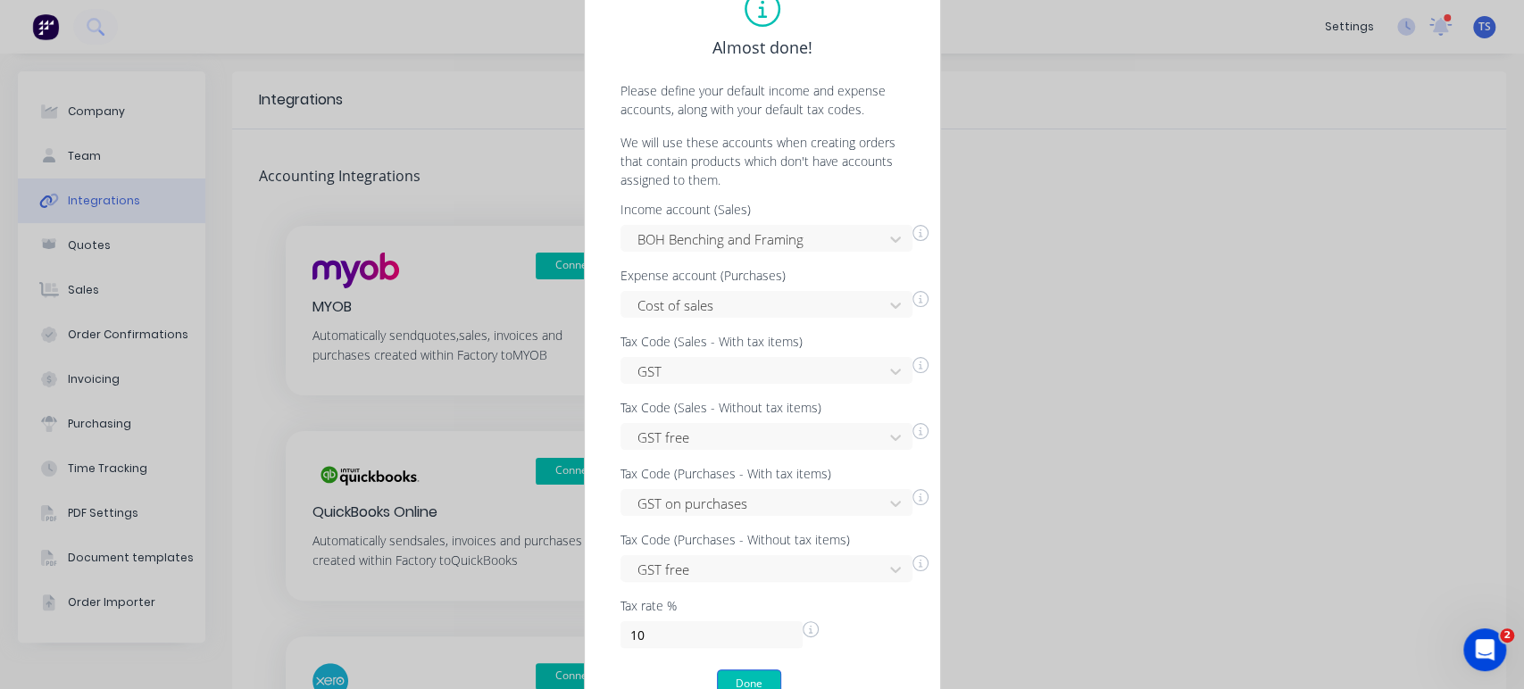
click at [738, 620] on button "Done" at bounding box center [749, 684] width 64 height 29
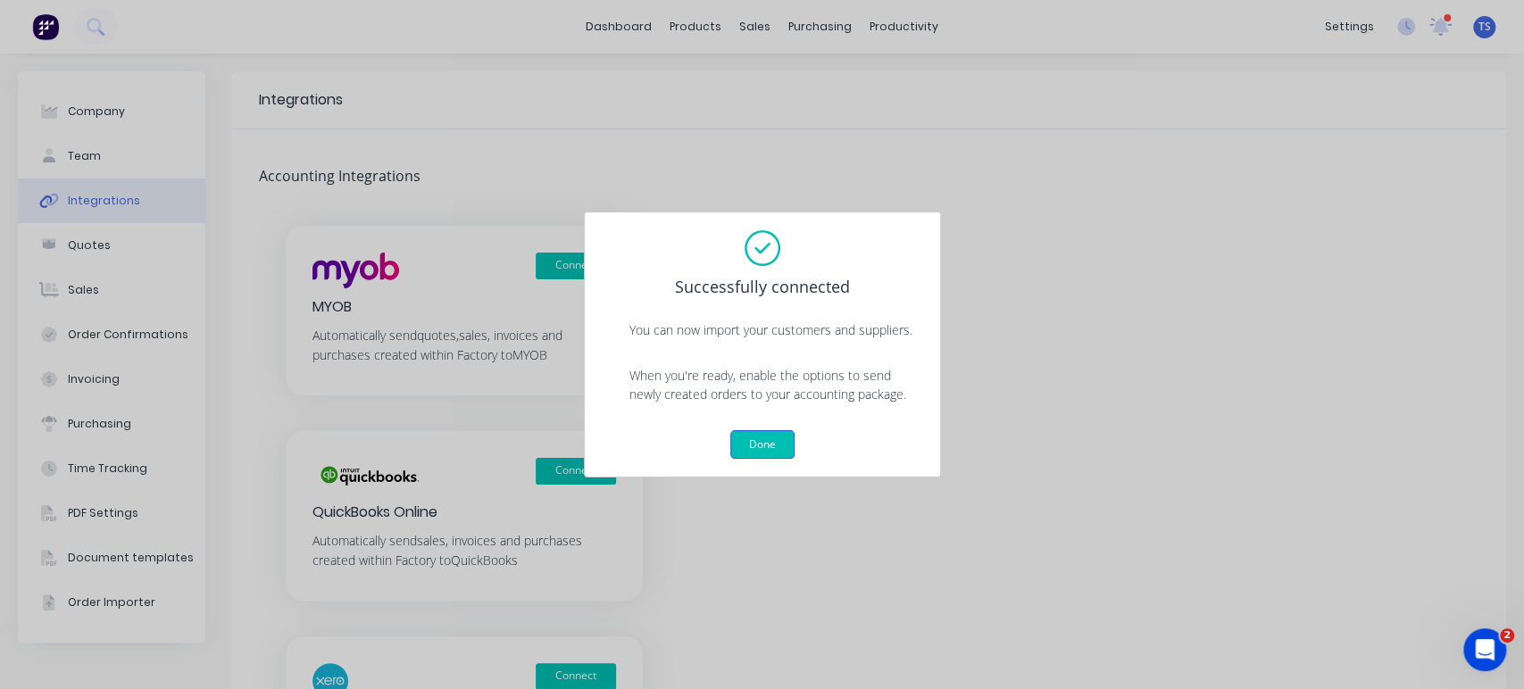
click at [756, 436] on button "Done" at bounding box center [762, 444] width 64 height 29
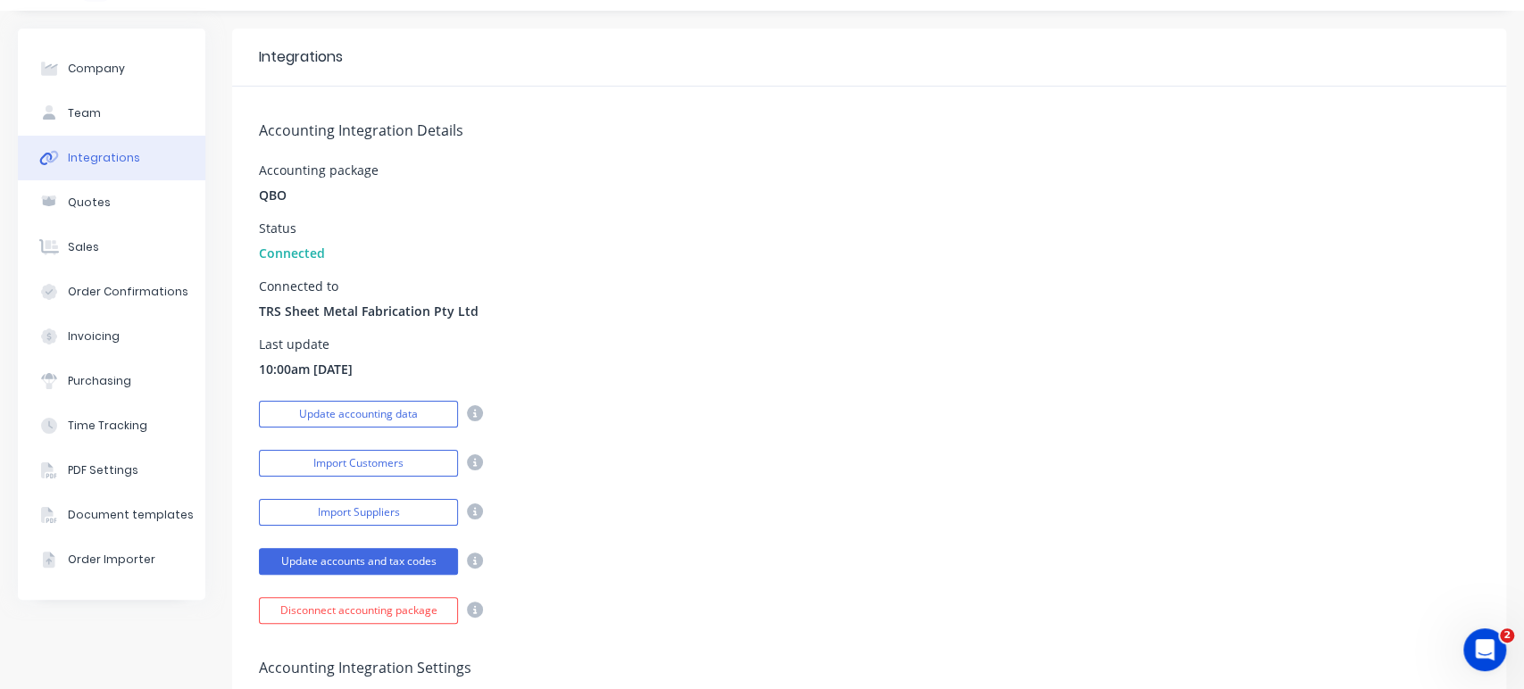
scroll to position [99, 0]
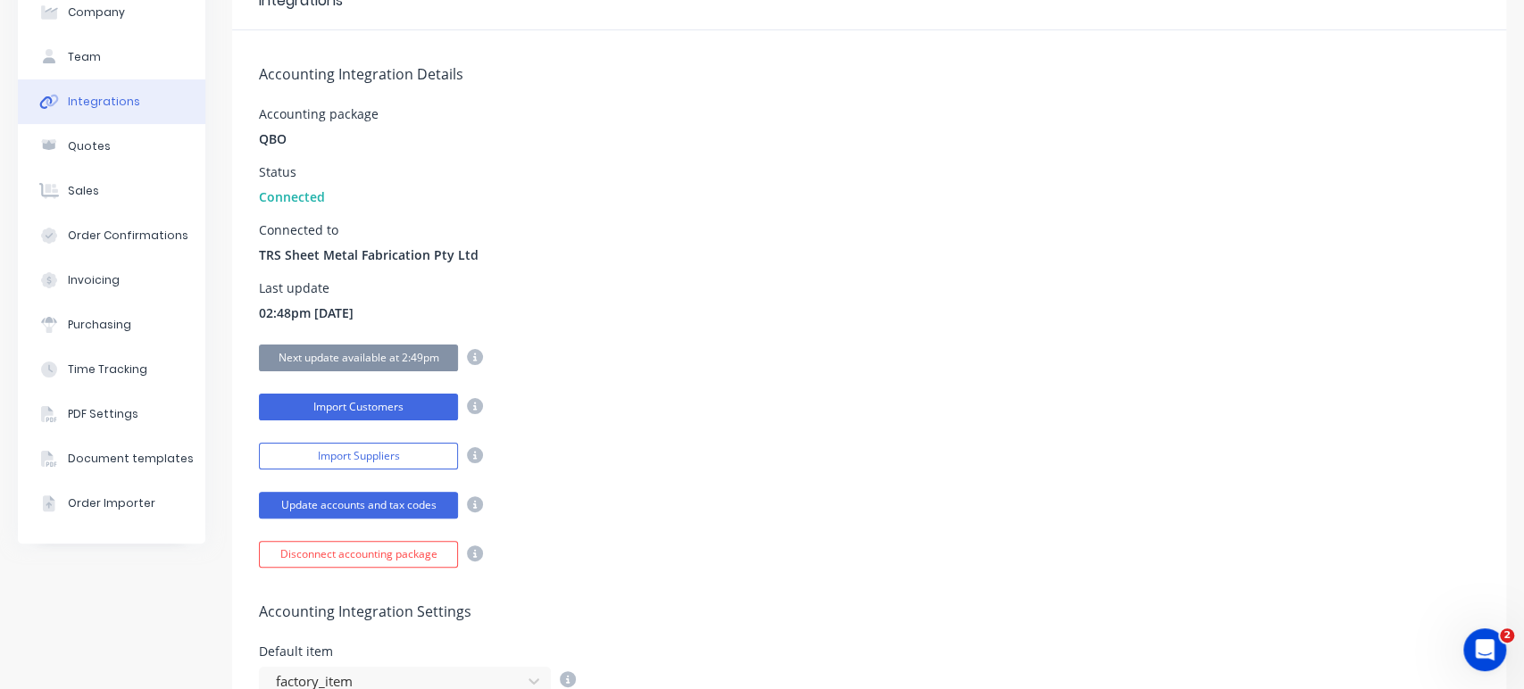
click at [372, 409] on button "Import Customers" at bounding box center [358, 407] width 199 height 27
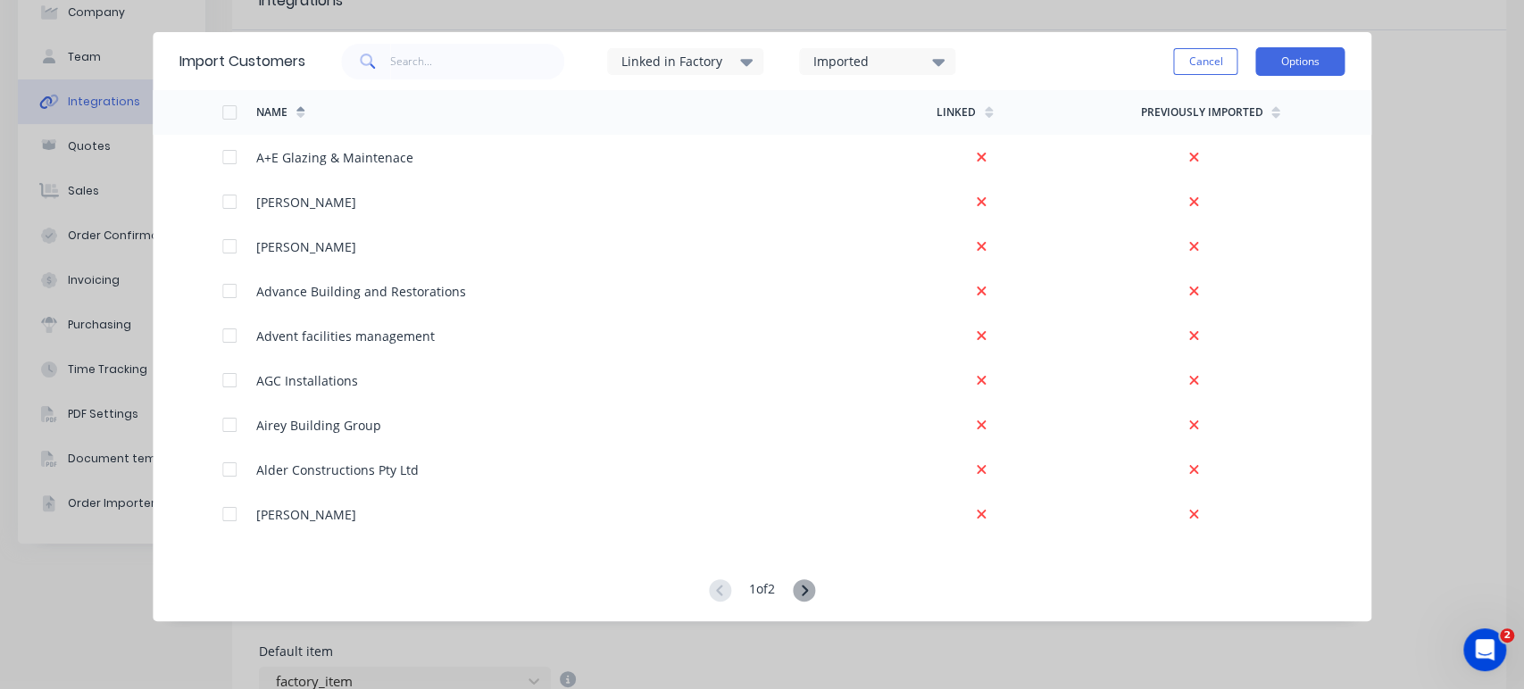
click at [1297, 60] on button "Options" at bounding box center [1300, 61] width 89 height 29
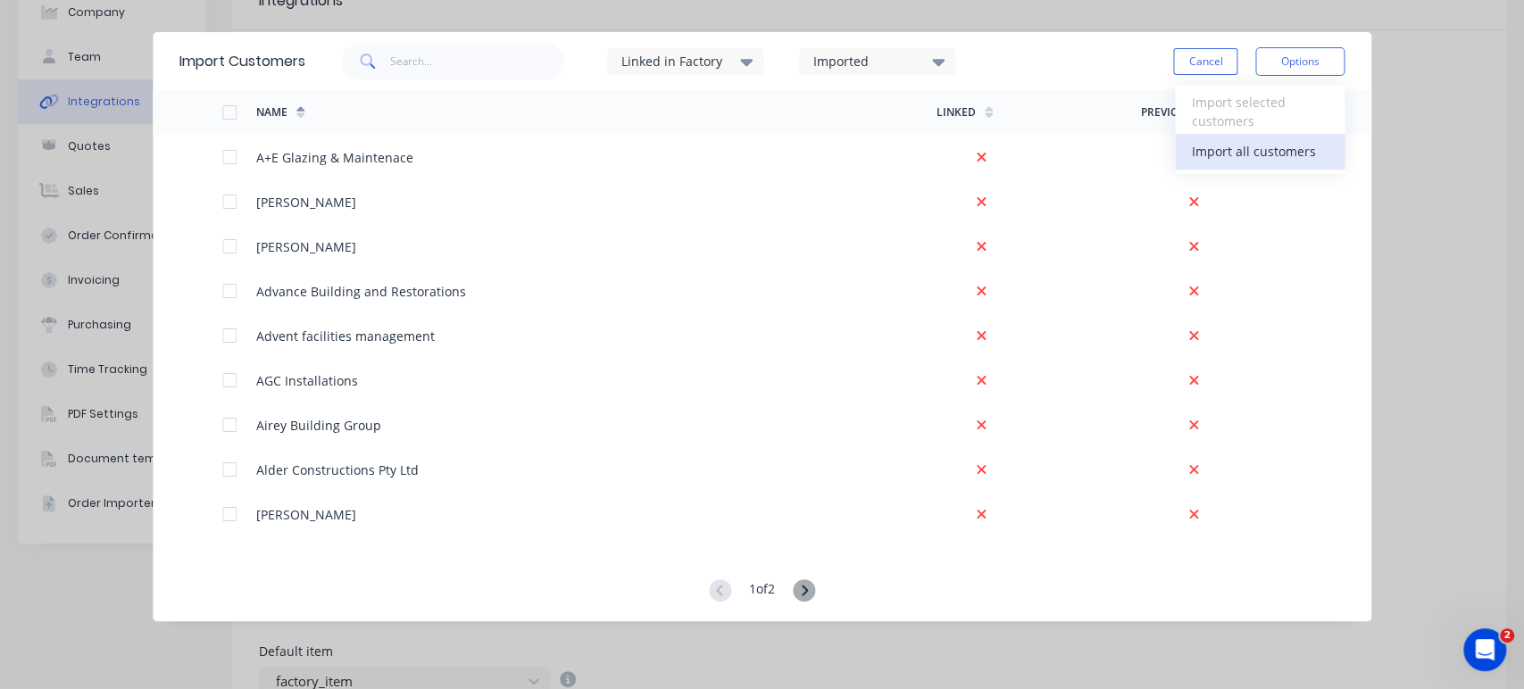
click at [1251, 156] on div "Import all customers" at bounding box center [1260, 151] width 138 height 26
click at [1214, 155] on div "Import all customers" at bounding box center [1260, 151] width 138 height 26
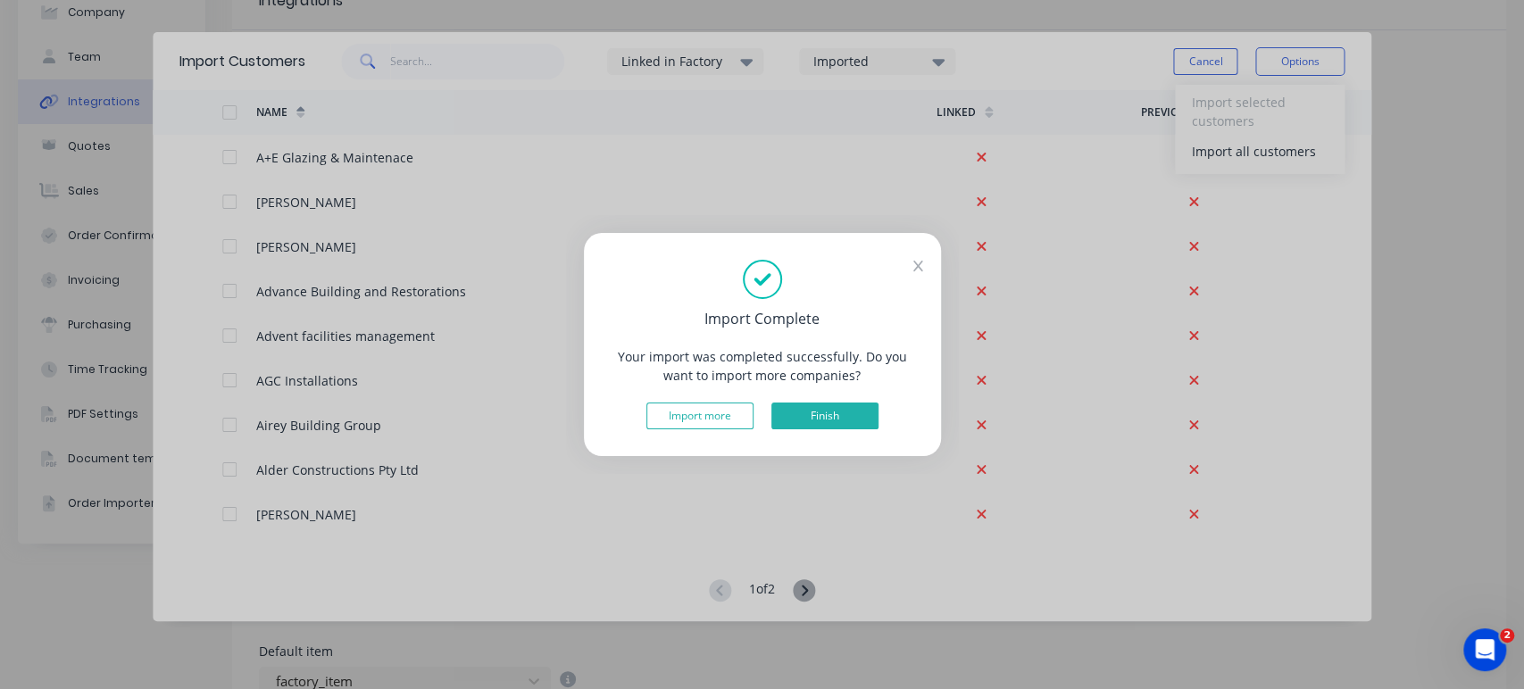
click at [814, 413] on button "Finish" at bounding box center [825, 416] width 107 height 27
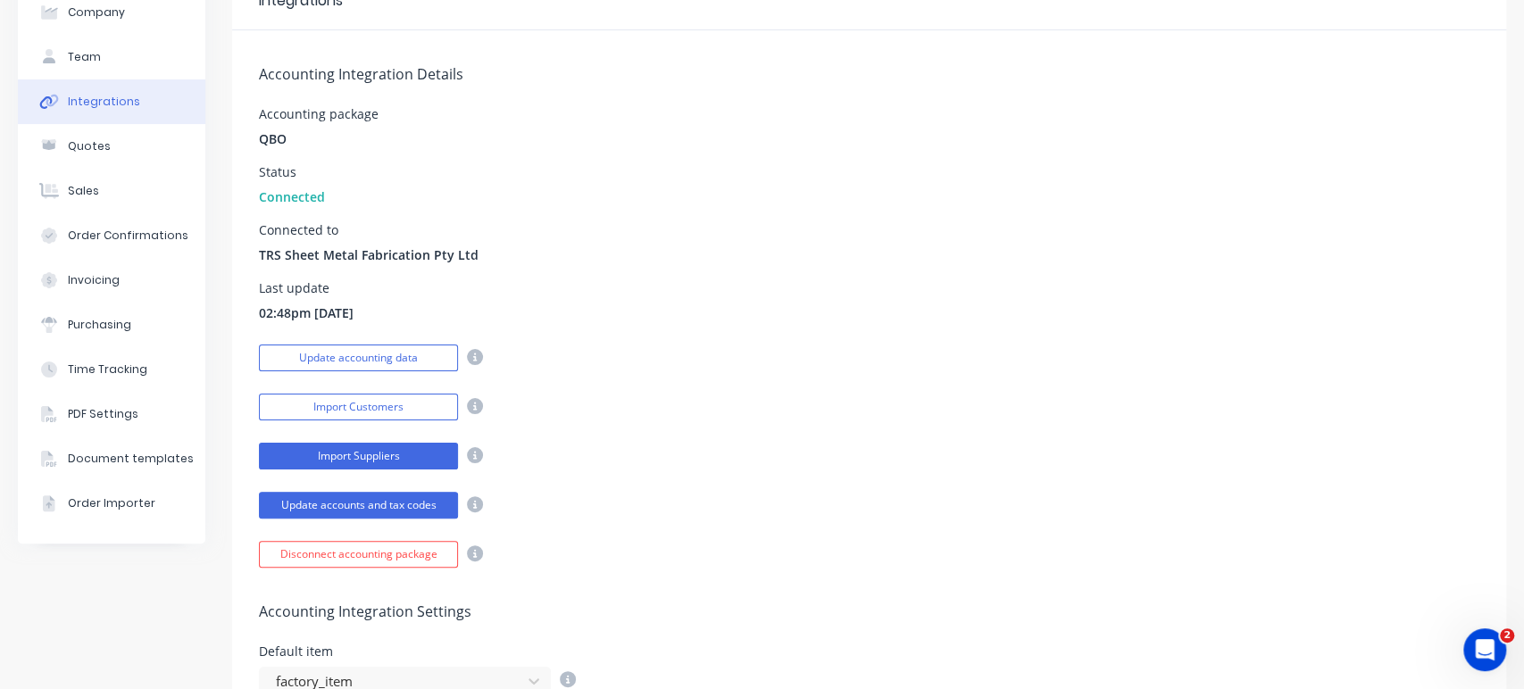
click at [397, 454] on button "Import Suppliers" at bounding box center [358, 456] width 199 height 27
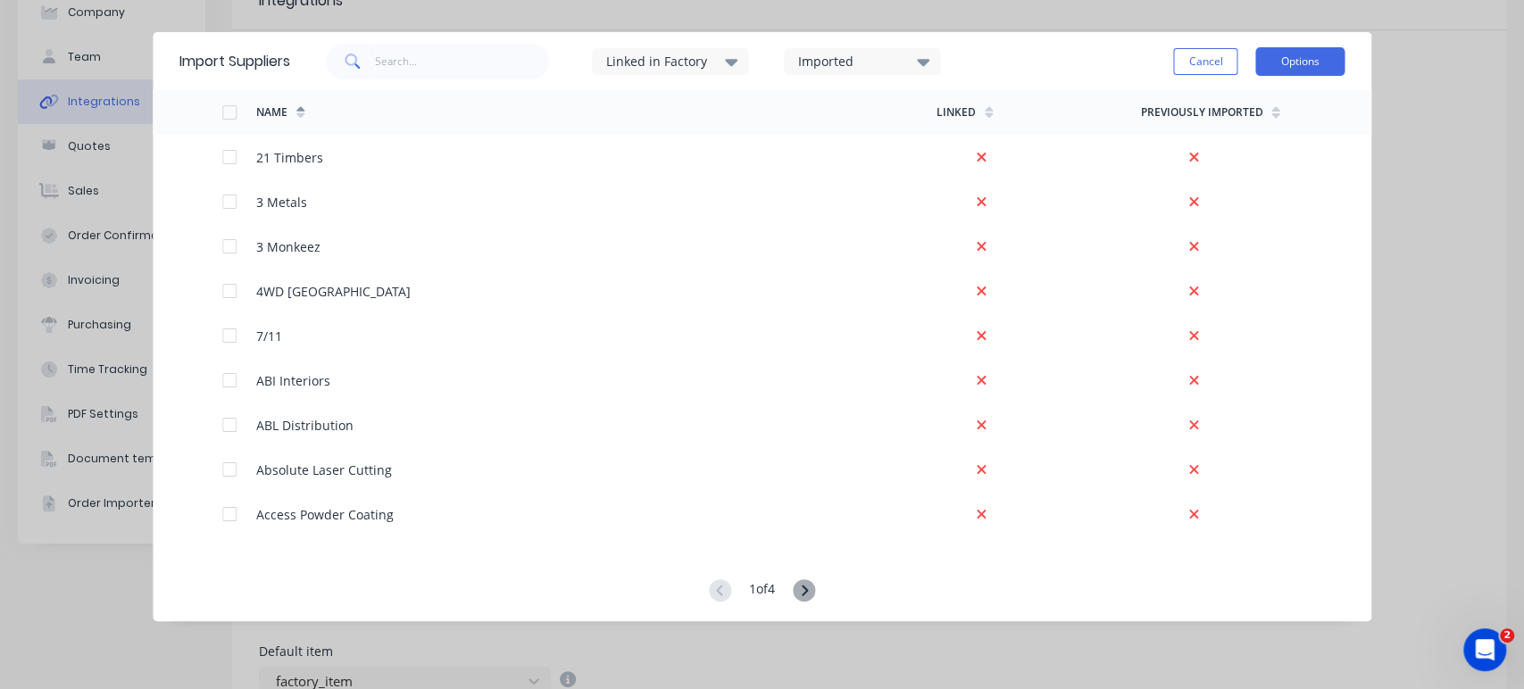
click at [1318, 63] on button "Options" at bounding box center [1300, 61] width 89 height 29
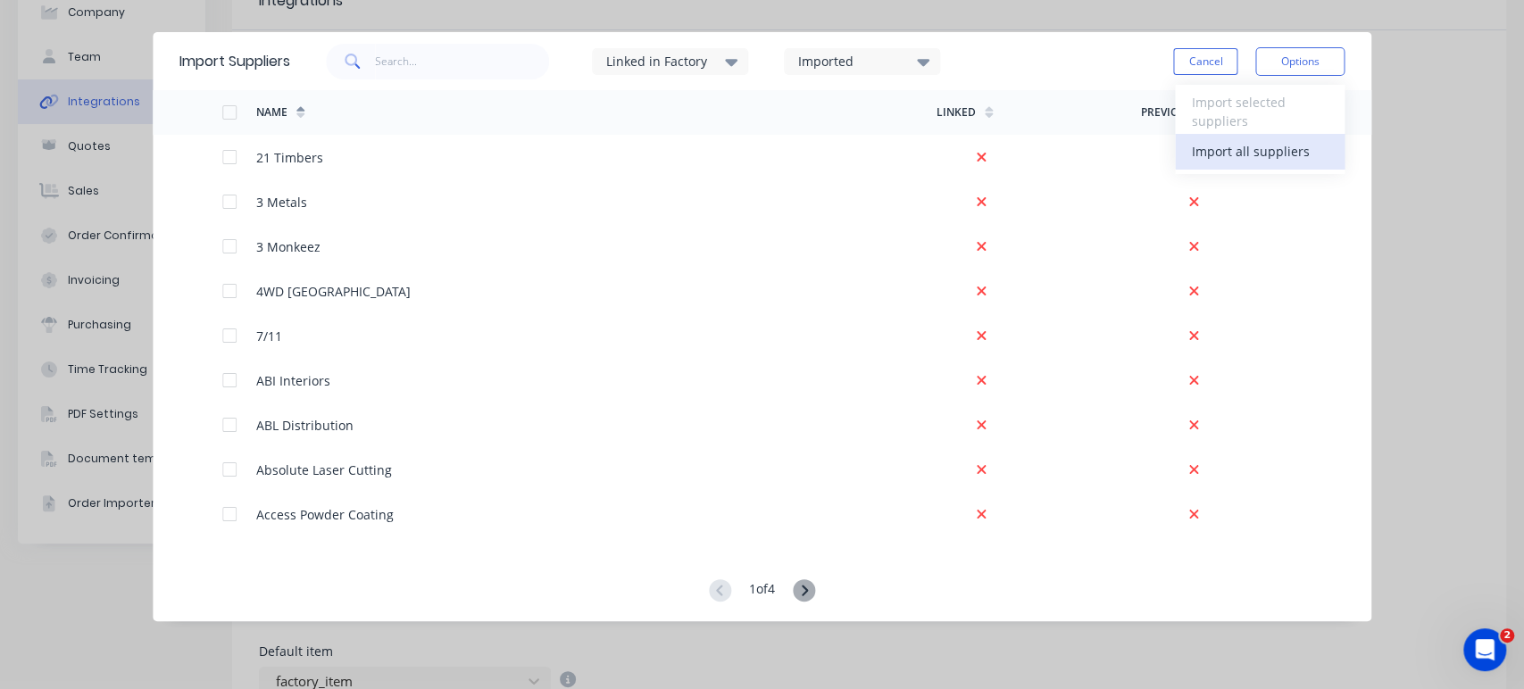
click at [1214, 152] on div "Import all suppliers" at bounding box center [1260, 151] width 138 height 26
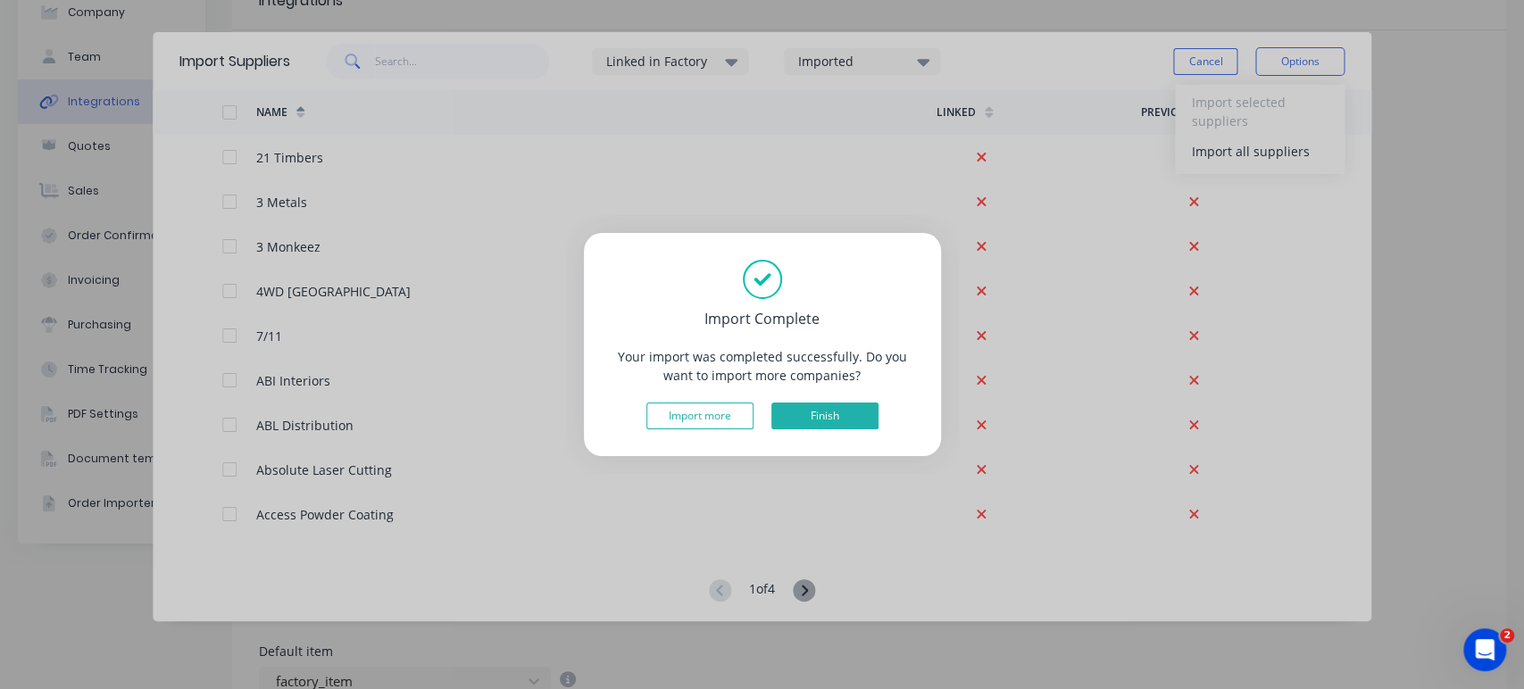
click at [825, 412] on button "Finish" at bounding box center [825, 416] width 107 height 27
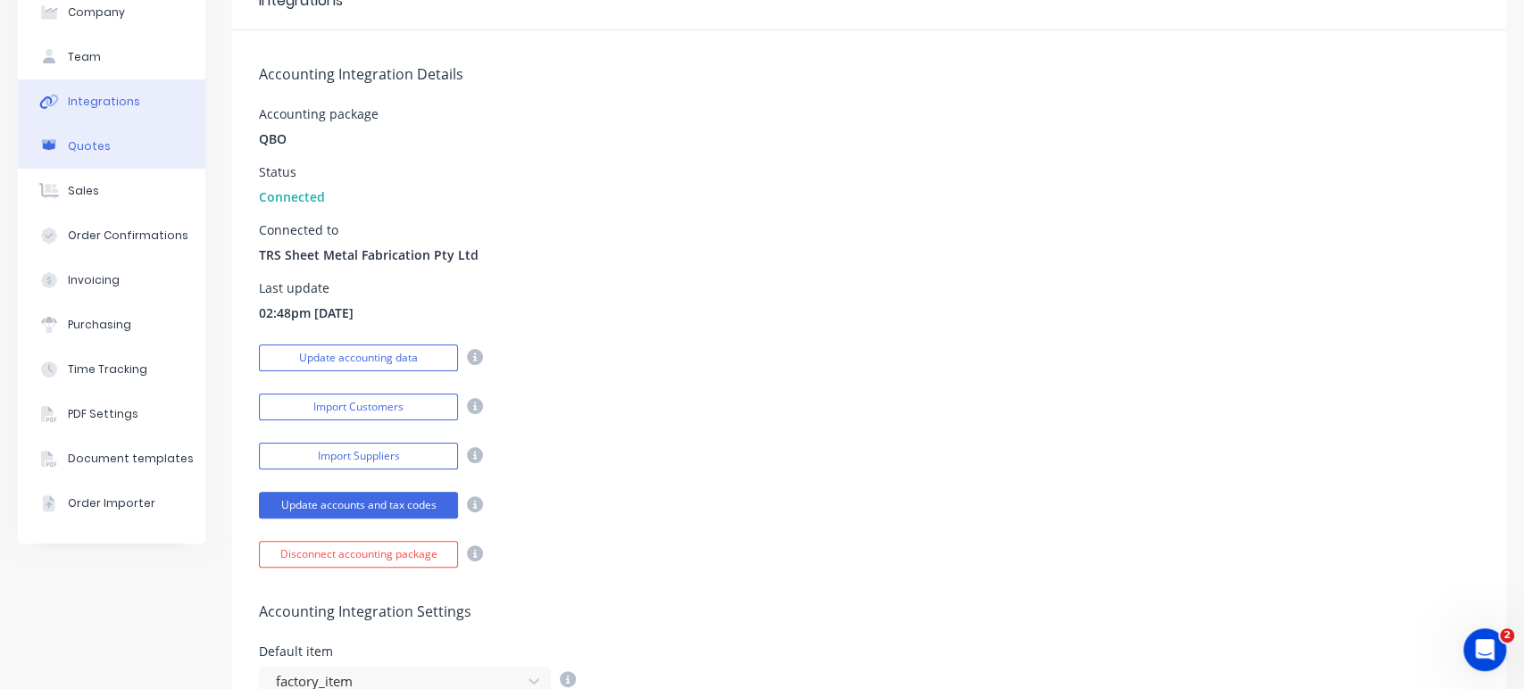
click at [112, 154] on button "Quotes" at bounding box center [112, 146] width 188 height 45
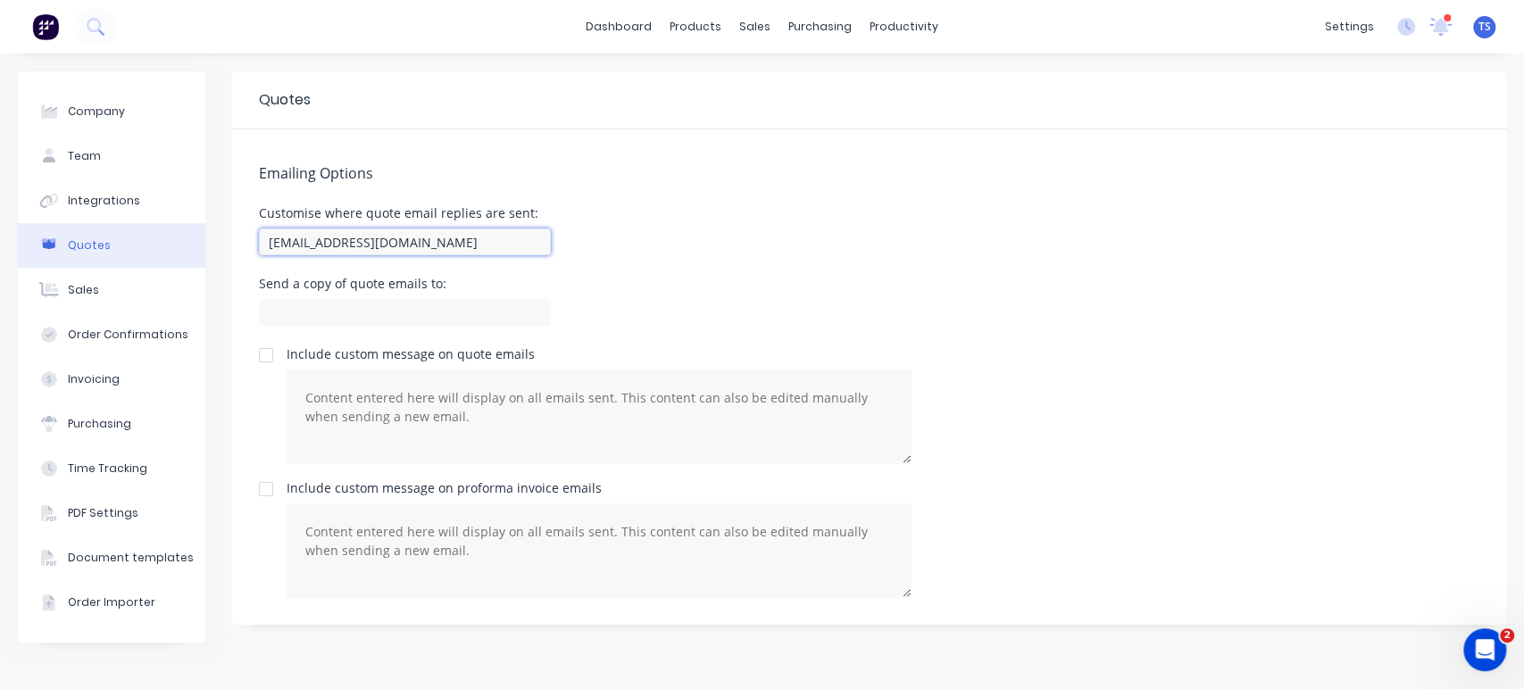
click at [265, 241] on input "[EMAIL_ADDRESS][DOMAIN_NAME]" at bounding box center [405, 242] width 292 height 27
drag, startPoint x: 265, startPoint y: 241, endPoint x: 611, endPoint y: 270, distance: 346.8
click at [634, 255] on div "Customise where quote email replies are sent: [EMAIL_ADDRESS][DOMAIN_NAME]" at bounding box center [869, 233] width 1221 height 53
type input "[EMAIL_ADDRESS][DOMAIN_NAME]"
click at [583, 293] on div "Send a copy of quote emails to:" at bounding box center [869, 304] width 1221 height 53
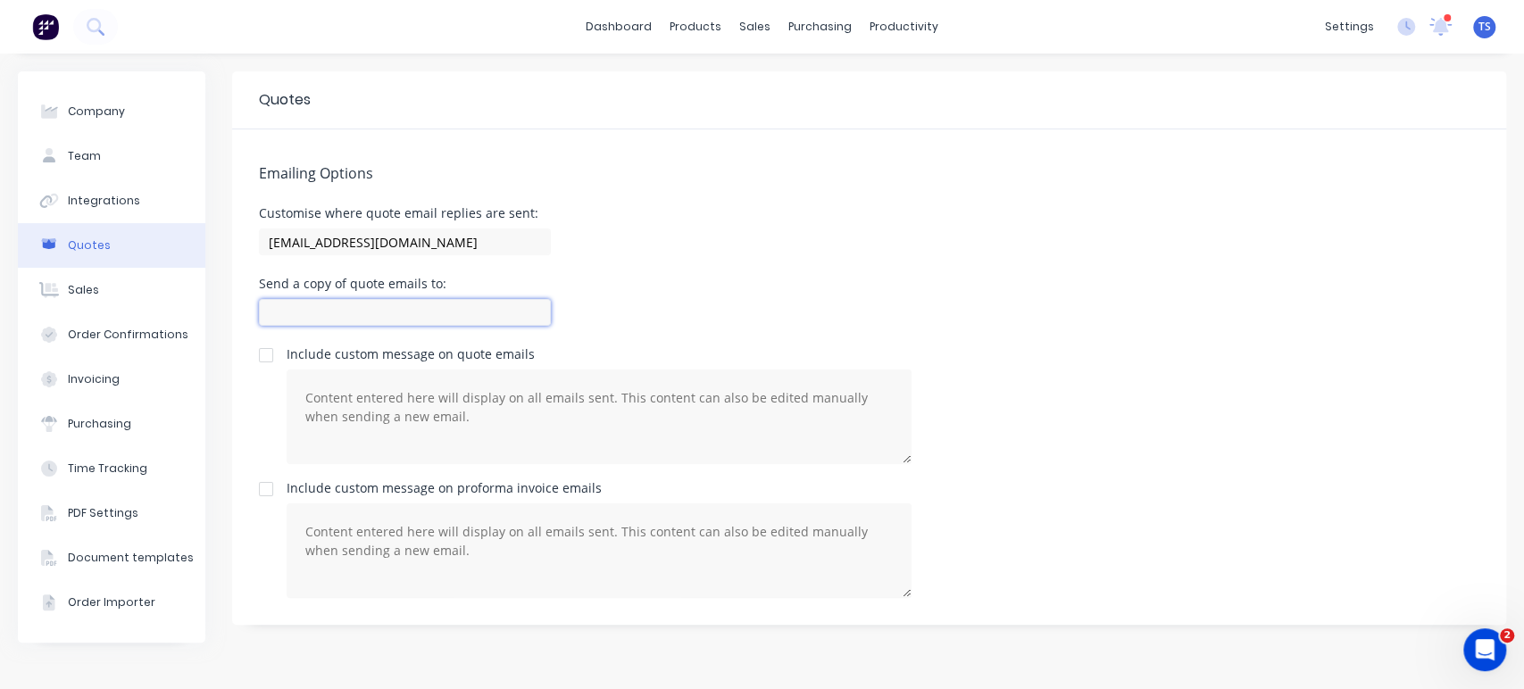
click at [315, 313] on input at bounding box center [405, 312] width 292 height 27
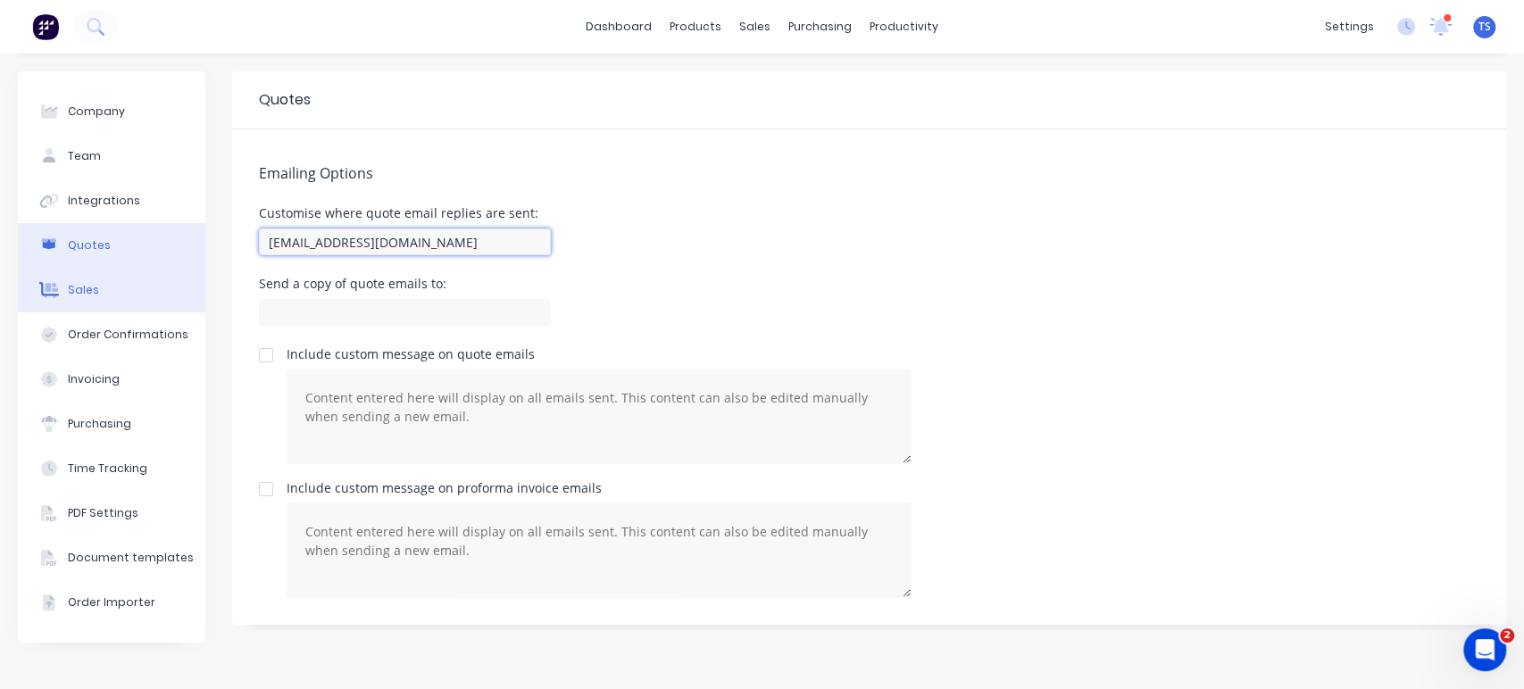
drag, startPoint x: 379, startPoint y: 263, endPoint x: 131, endPoint y: 270, distance: 247.5
click at [131, 270] on div "Company Team Integrations Quotes Sales Order Confirmations Invoicing Purchasing…" at bounding box center [762, 371] width 1489 height 600
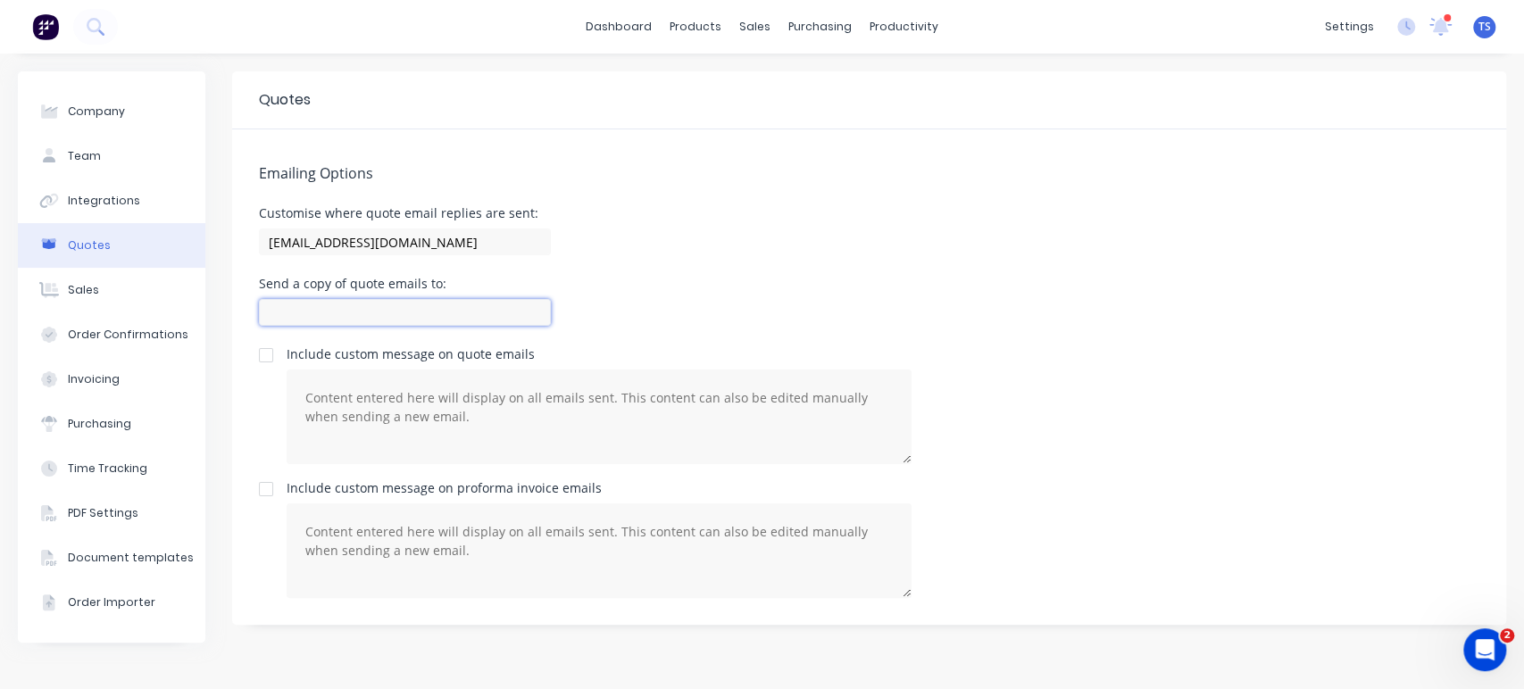
click at [295, 316] on input at bounding box center [405, 312] width 292 height 27
paste input "[EMAIL_ADDRESS][DOMAIN_NAME]"
type input "[EMAIL_ADDRESS][DOMAIN_NAME]"
click at [770, 270] on div "Emailing Options Customise where quote email replies are sent: [EMAIL_ADDRESS][…" at bounding box center [869, 377] width 1274 height 496
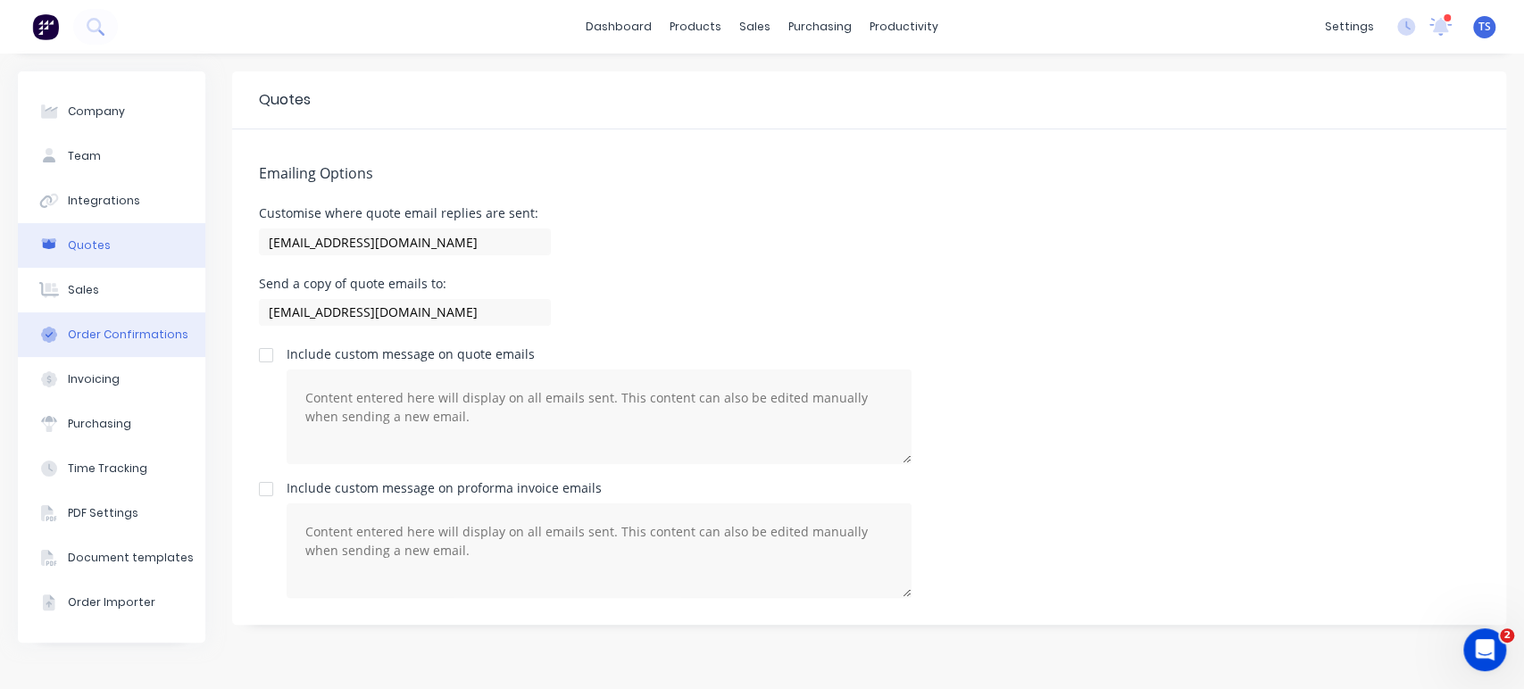
click at [112, 338] on div "Order Confirmations" at bounding box center [128, 335] width 121 height 16
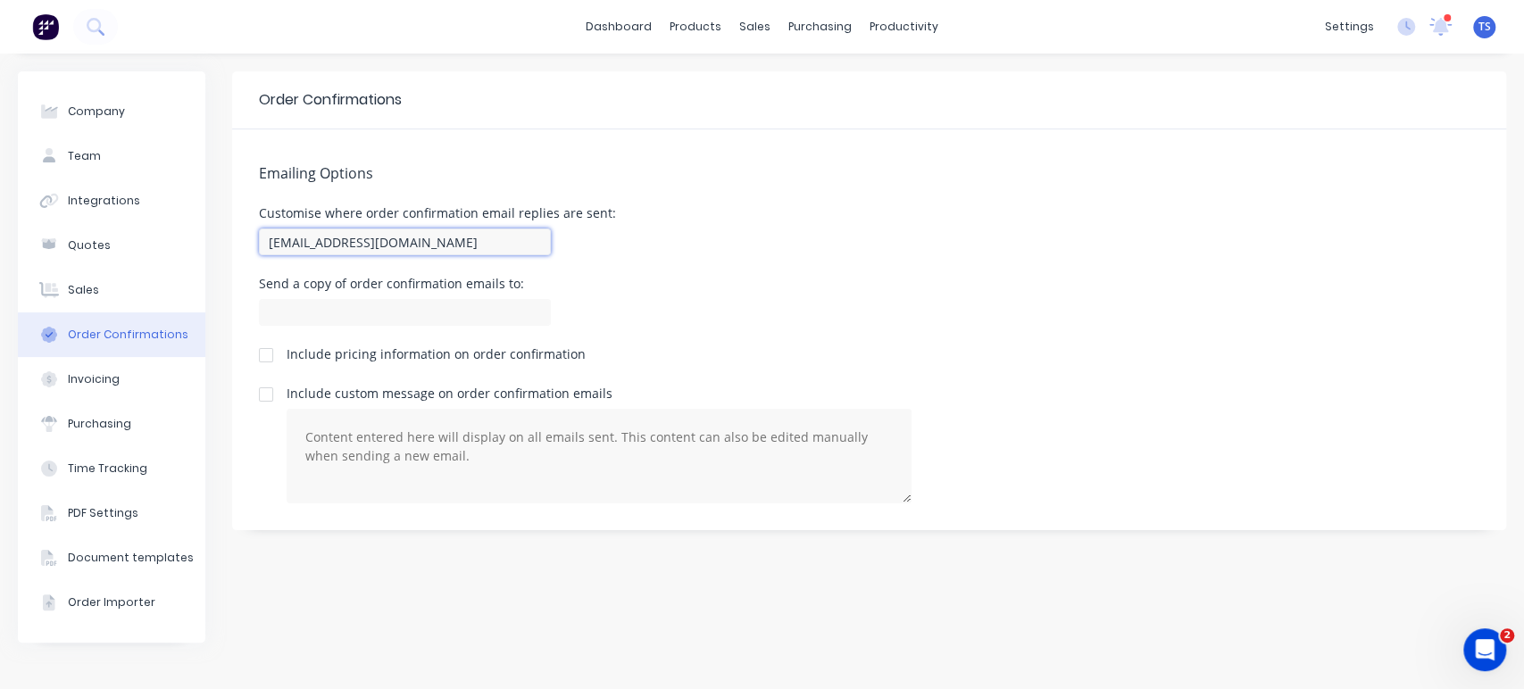
drag, startPoint x: 268, startPoint y: 241, endPoint x: 572, endPoint y: 257, distance: 304.9
click at [572, 257] on div "[EMAIL_ADDRESS][DOMAIN_NAME]" at bounding box center [437, 242] width 357 height 36
drag, startPoint x: 459, startPoint y: 238, endPoint x: 114, endPoint y: 256, distance: 345.2
click at [152, 263] on div "Company Team Integrations Quotes Sales Order Confirmations Invoicing Purchasing…" at bounding box center [762, 371] width 1489 height 600
type input "[EMAIL_ADDRESS][DOMAIN_NAME]"
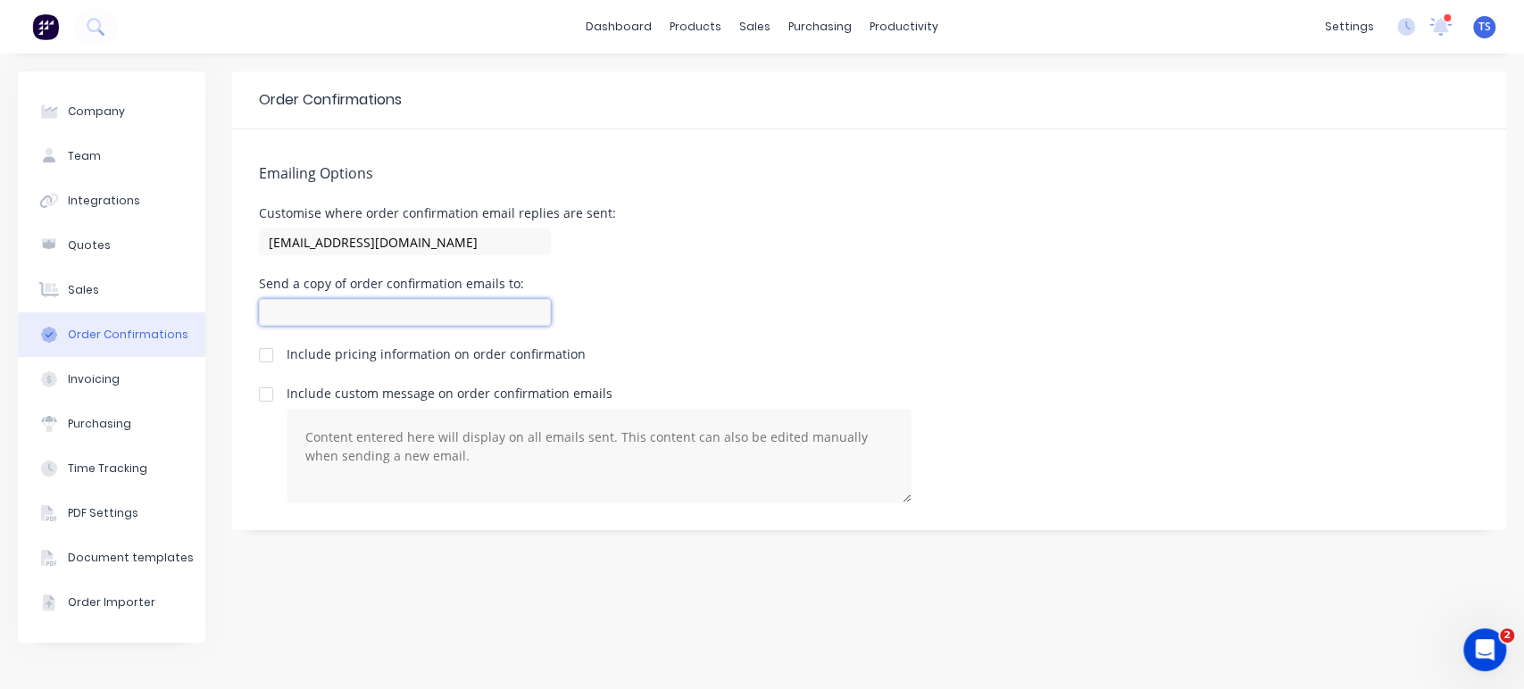
click at [297, 308] on input at bounding box center [405, 312] width 292 height 27
paste input "[EMAIL_ADDRESS][DOMAIN_NAME]"
type input "[EMAIL_ADDRESS][DOMAIN_NAME]"
click at [666, 301] on div "Send a copy of order confirmation emails to: [EMAIL_ADDRESS][DOMAIN_NAME]" at bounding box center [869, 304] width 1221 height 53
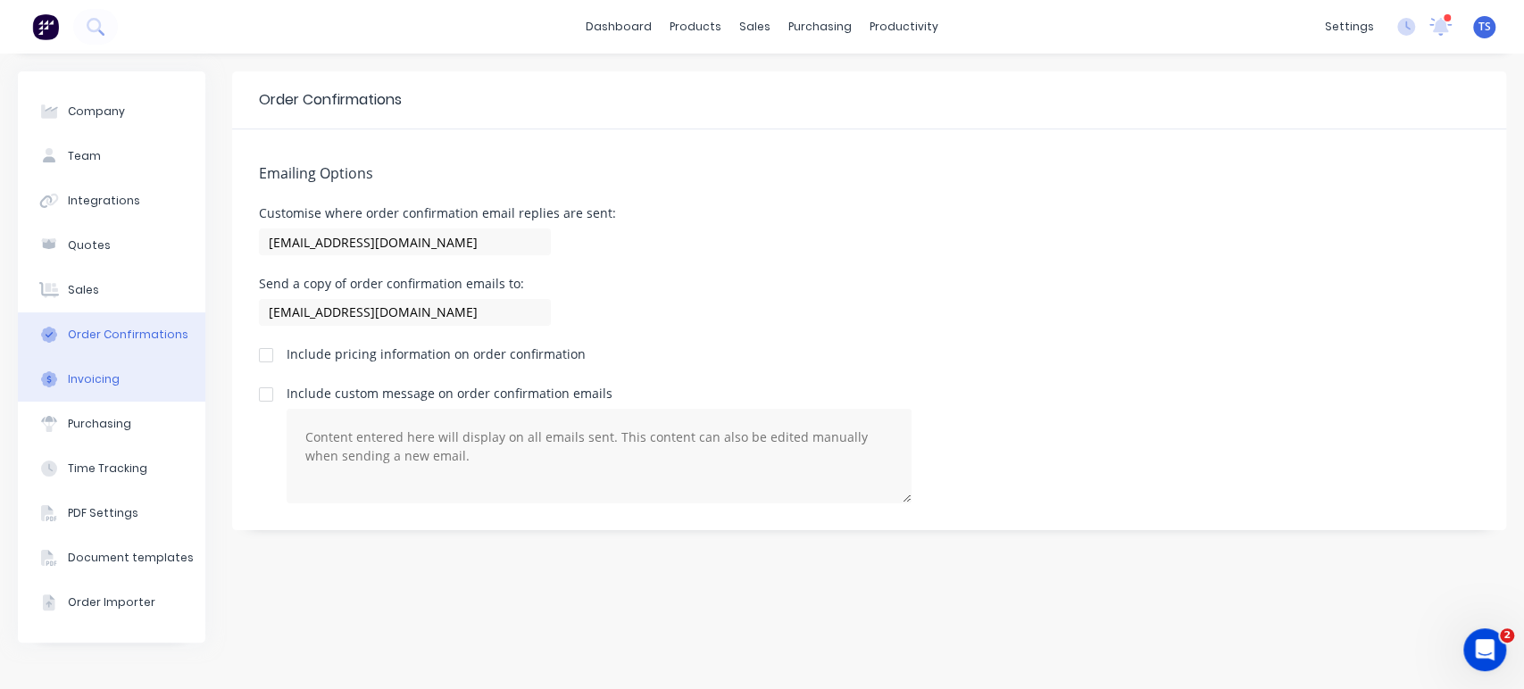
click at [73, 374] on div "Invoicing" at bounding box center [94, 379] width 52 height 16
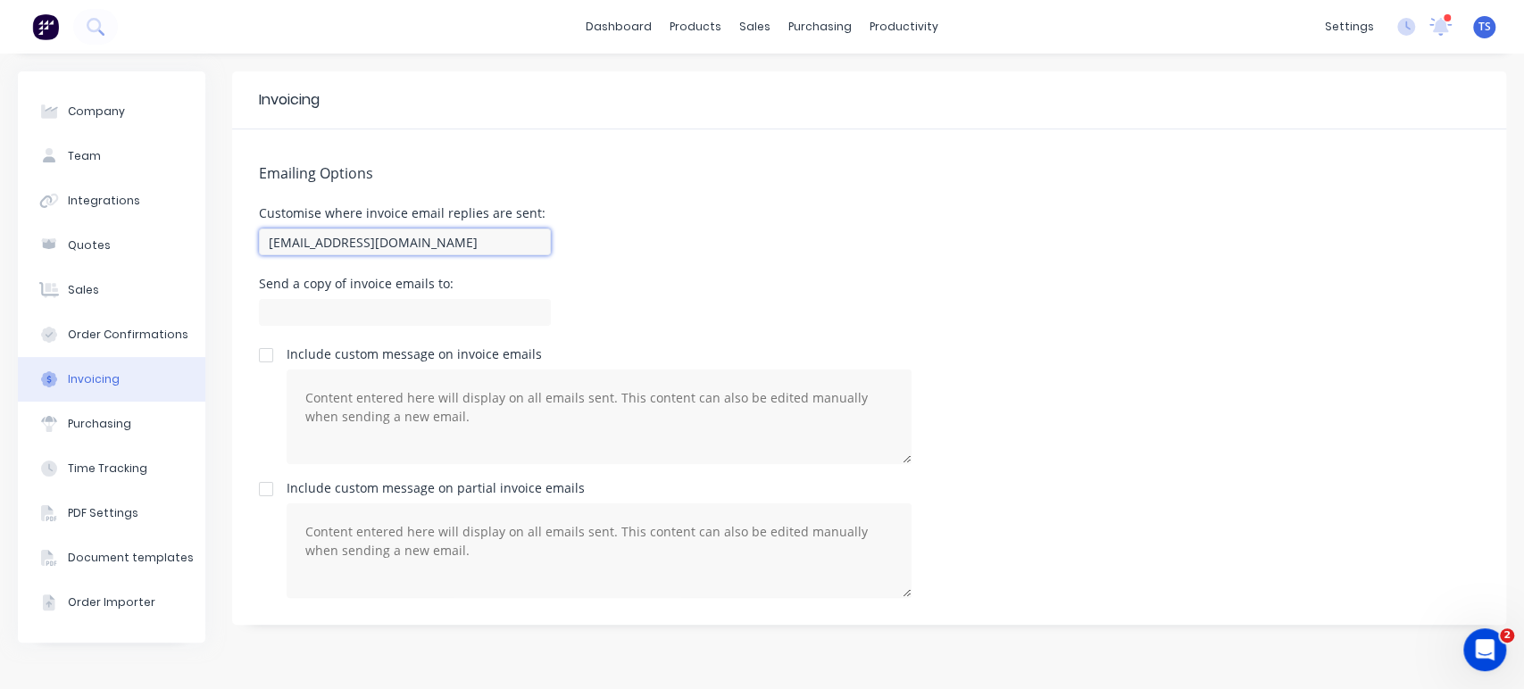
drag, startPoint x: 266, startPoint y: 247, endPoint x: 593, endPoint y: 241, distance: 326.9
click at [572, 242] on div "Customise where invoice email replies are sent: [EMAIL_ADDRESS][DOMAIN_NAME]" at bounding box center [869, 233] width 1221 height 53
paste input "[EMAIL_ADDRESS][DOMAIN_NAME]"
type input "[EMAIL_ADDRESS][DOMAIN_NAME]"
click at [385, 313] on input at bounding box center [405, 312] width 292 height 27
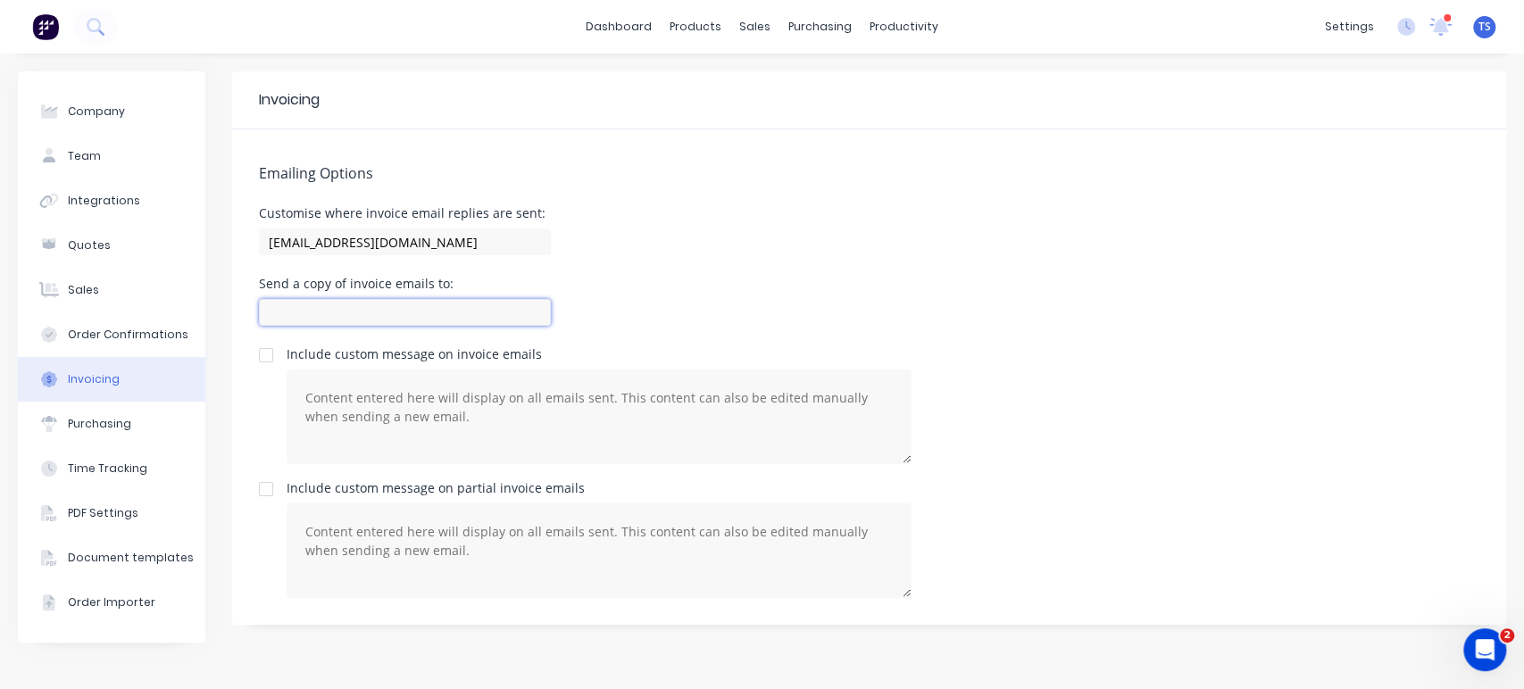
paste input "[EMAIL_ADDRESS][DOMAIN_NAME]"
type input "[EMAIL_ADDRESS][DOMAIN_NAME]"
click at [658, 270] on div "Emailing Options Customise where invoice email replies are sent: [EMAIL_ADDRESS…" at bounding box center [869, 377] width 1274 height 496
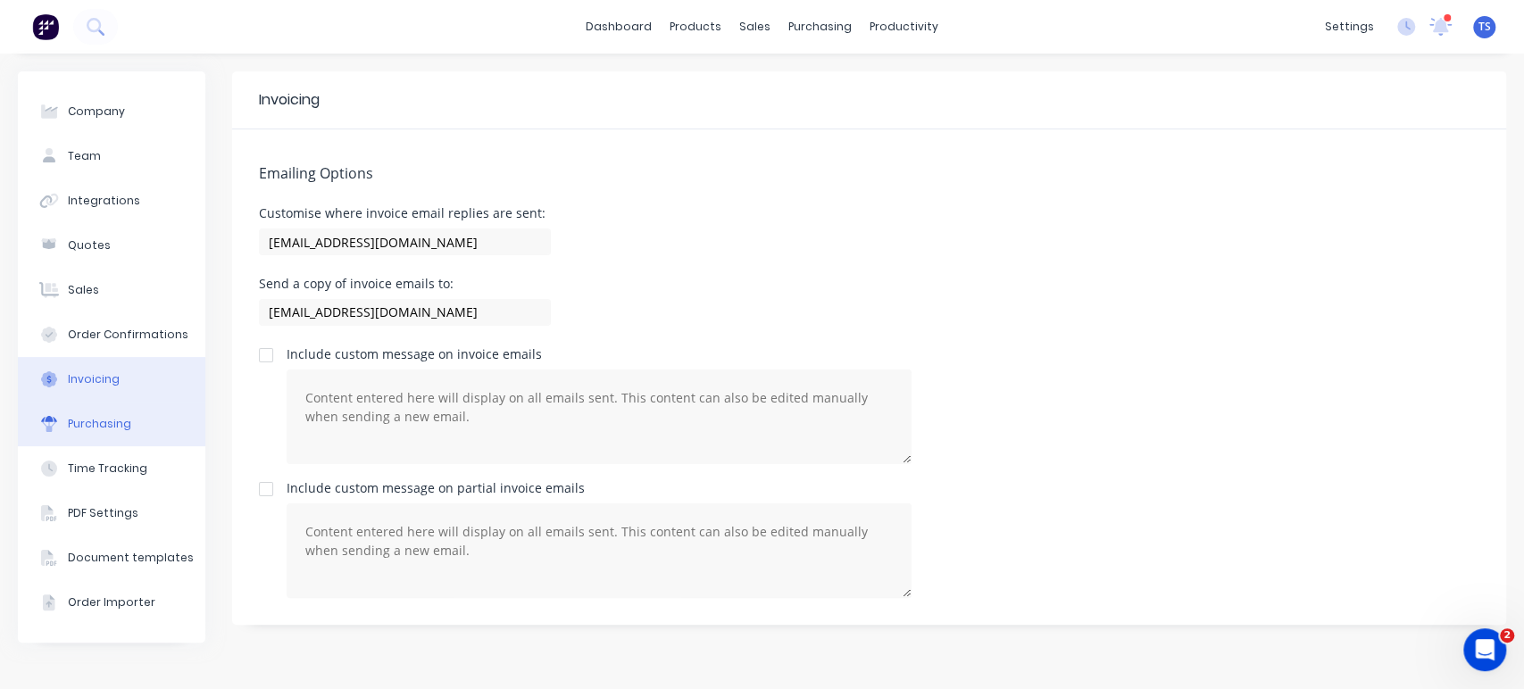
click at [109, 429] on div "Purchasing" at bounding box center [99, 424] width 63 height 16
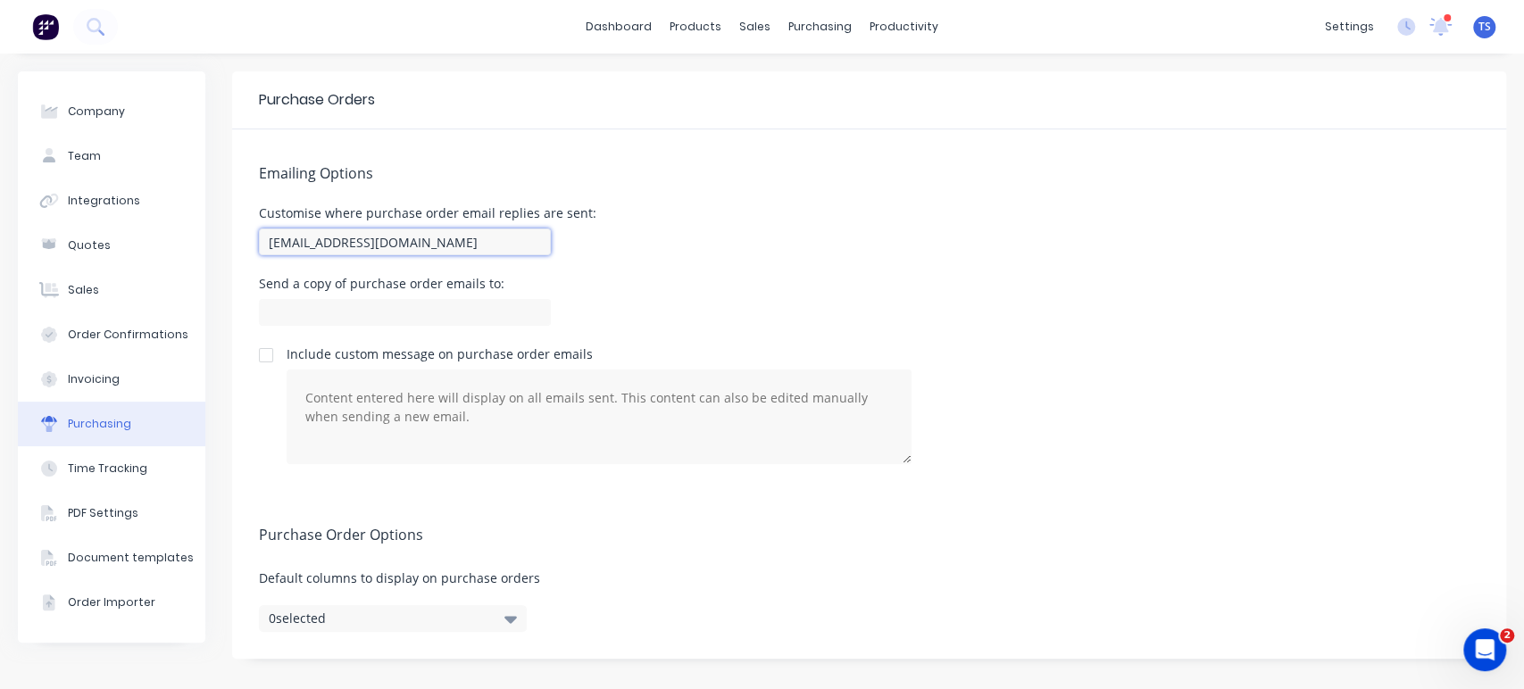
drag, startPoint x: 279, startPoint y: 242, endPoint x: 601, endPoint y: 292, distance: 326.2
click at [600, 289] on div "Emailing Options Customise where purchase order email replies are sent: [EMAIL_…" at bounding box center [869, 310] width 1274 height 362
paste input "[EMAIL_ADDRESS][DOMAIN_NAME]"
type input "[EMAIL_ADDRESS][DOMAIN_NAME]"
click at [500, 314] on input at bounding box center [405, 312] width 292 height 27
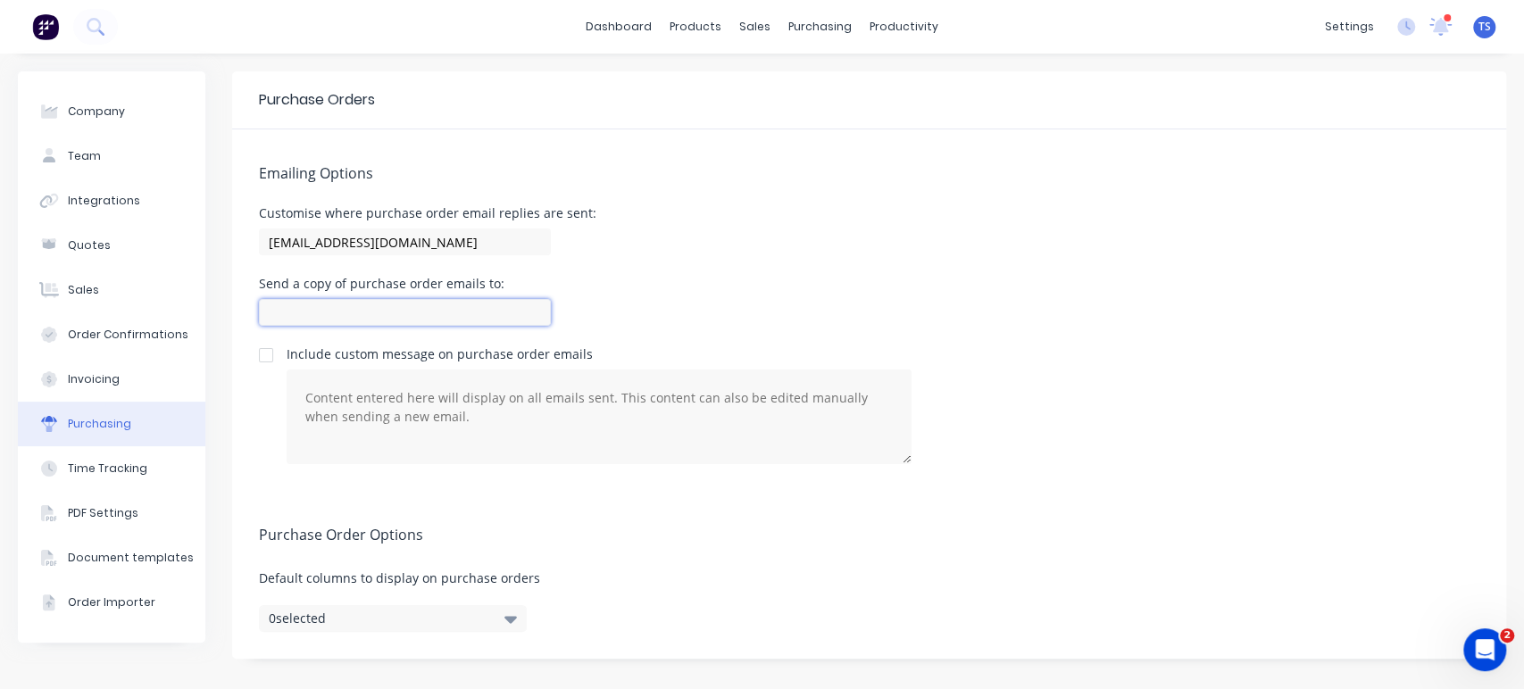
paste input "[EMAIL_ADDRESS][DOMAIN_NAME]"
type input "[EMAIL_ADDRESS][DOMAIN_NAME]"
click at [703, 495] on div "Purchase Order Options Default columns to display on purchase orders 0 selected" at bounding box center [869, 575] width 1274 height 168
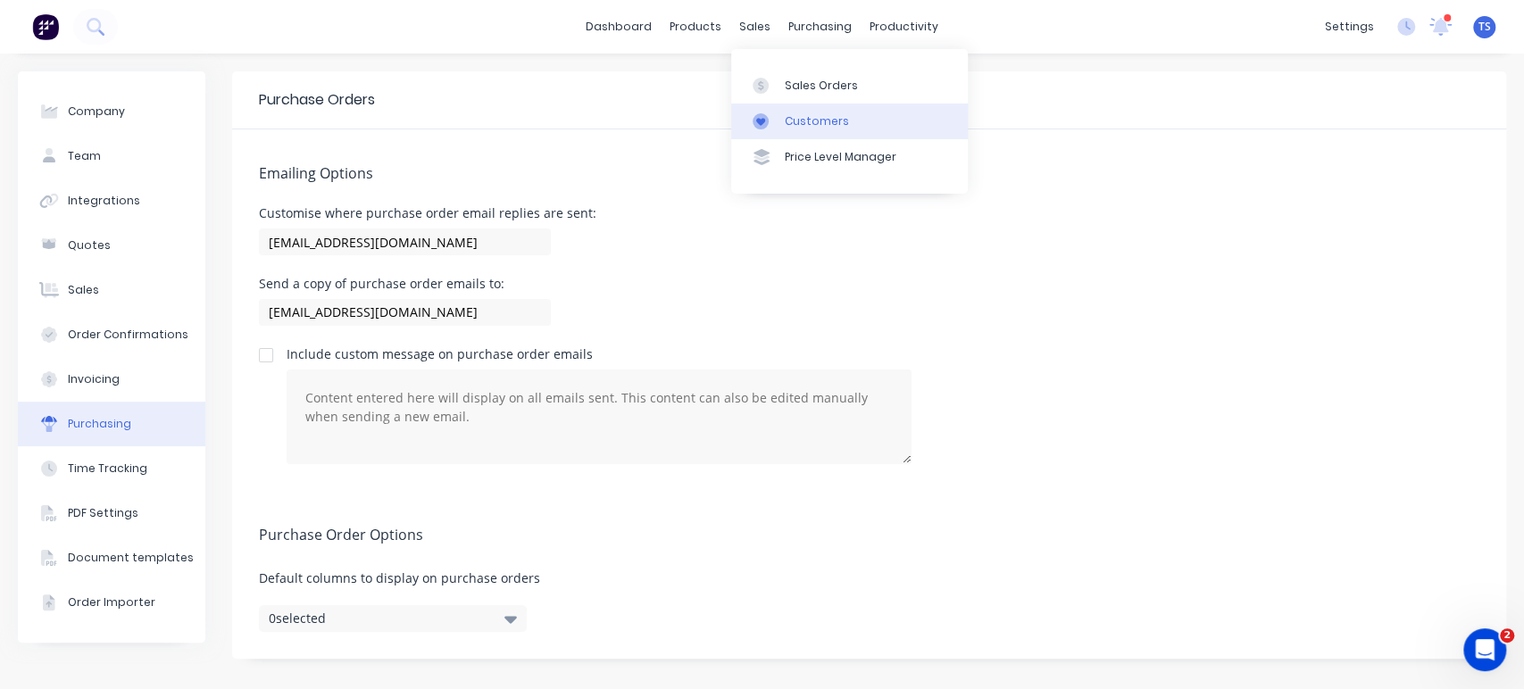
click at [816, 121] on div "Customers" at bounding box center [817, 121] width 64 height 16
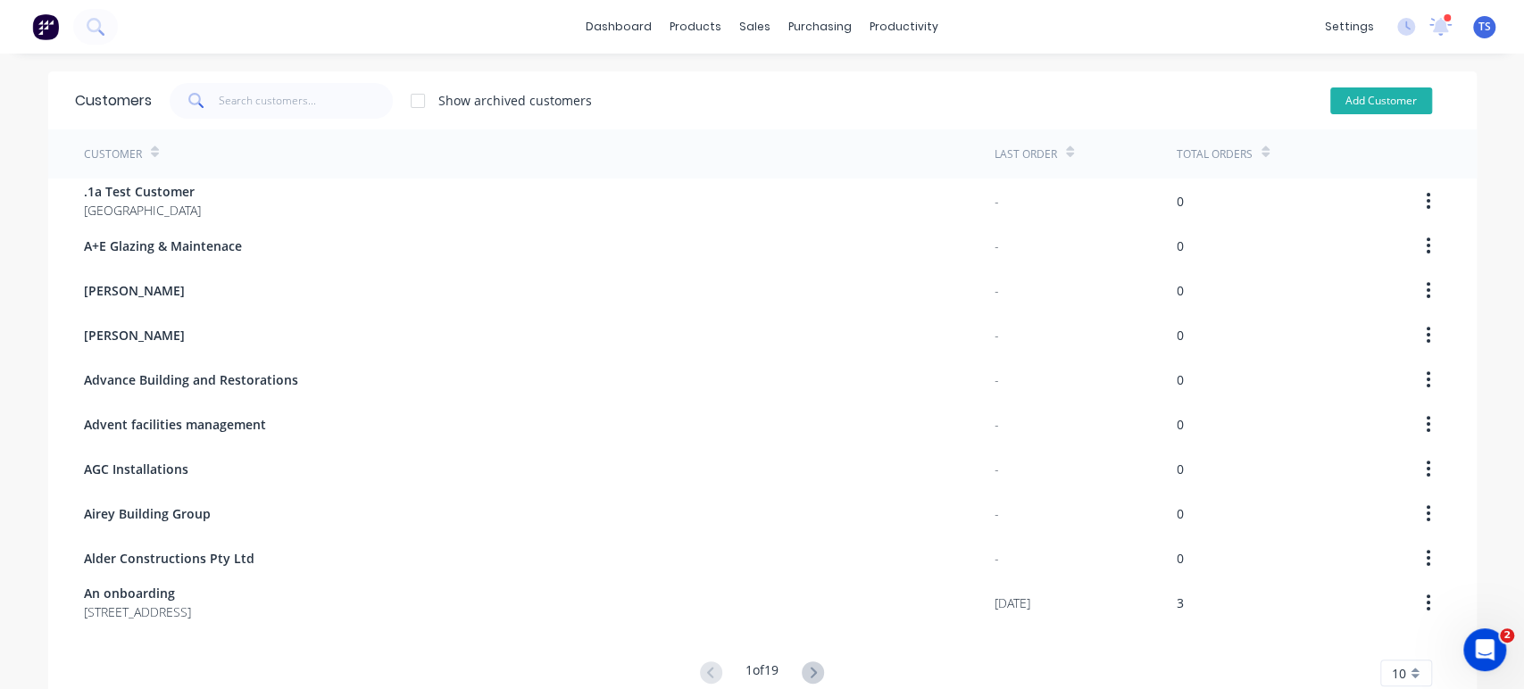
click at [1353, 93] on button "Add Customer" at bounding box center [1382, 101] width 102 height 27
select select "AU"
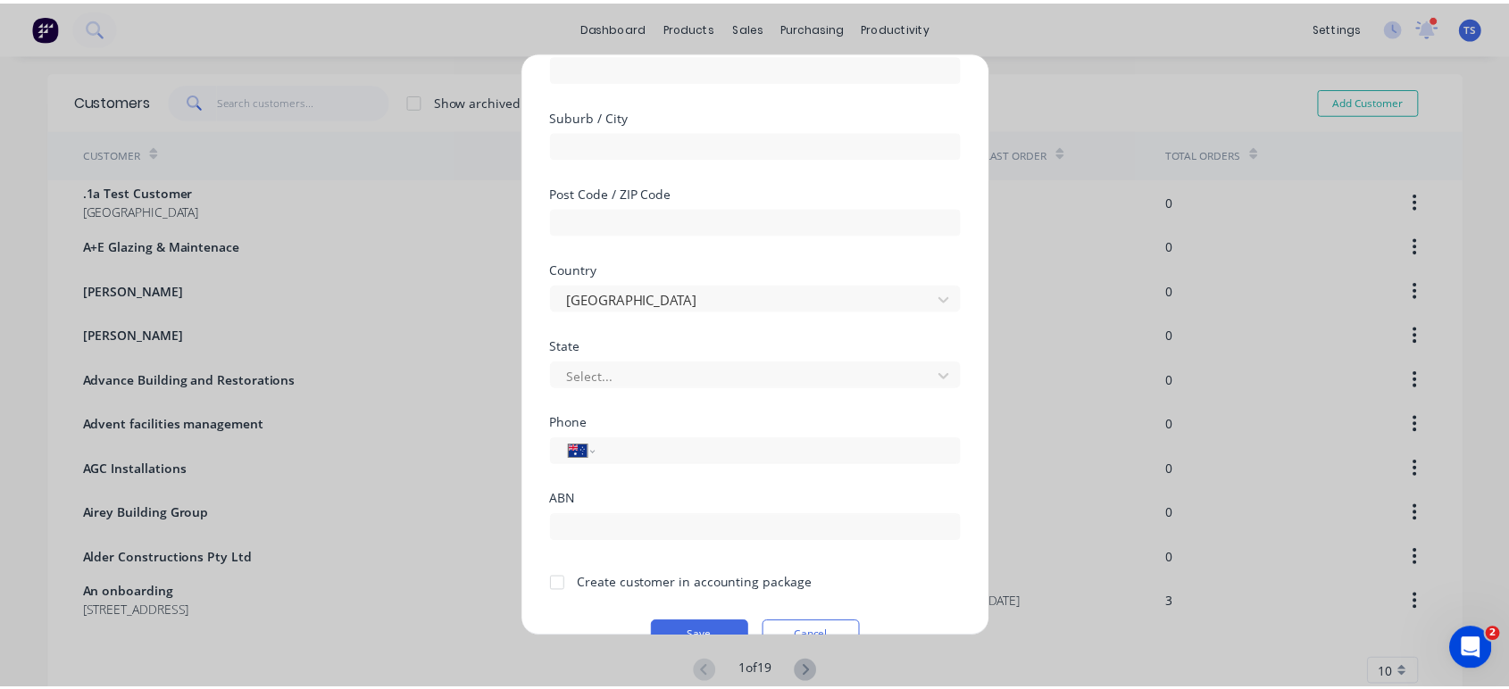
scroll to position [285, 0]
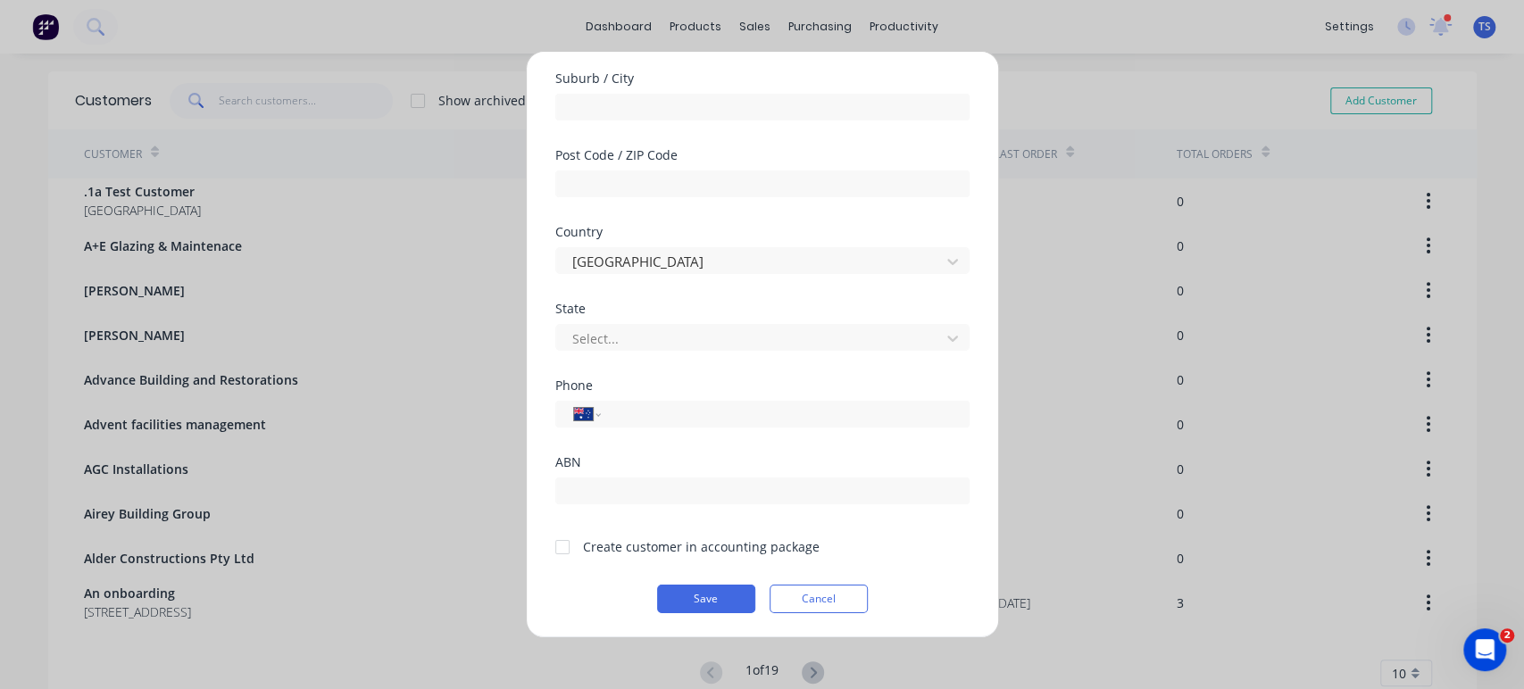
click at [559, 547] on div at bounding box center [563, 547] width 36 height 36
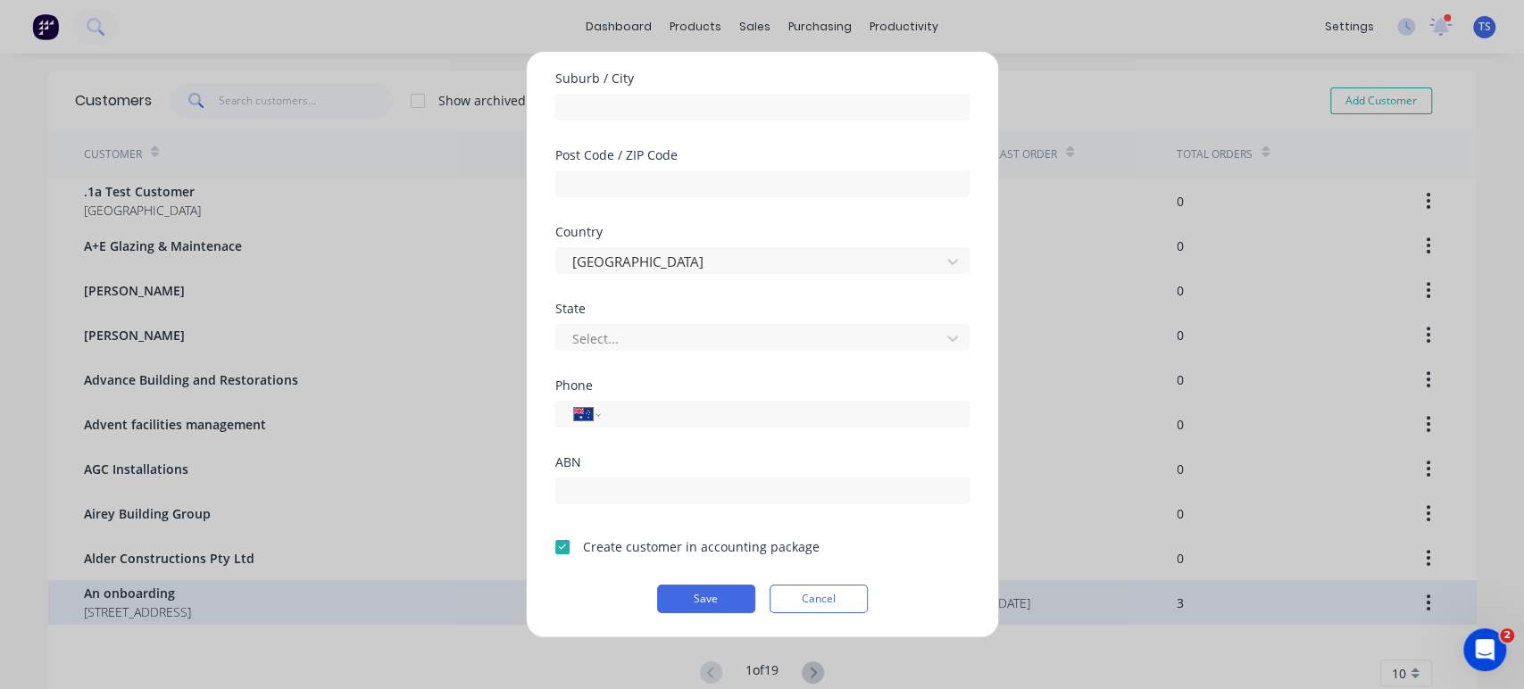
click at [821, 596] on button "Cancel" at bounding box center [819, 599] width 98 height 29
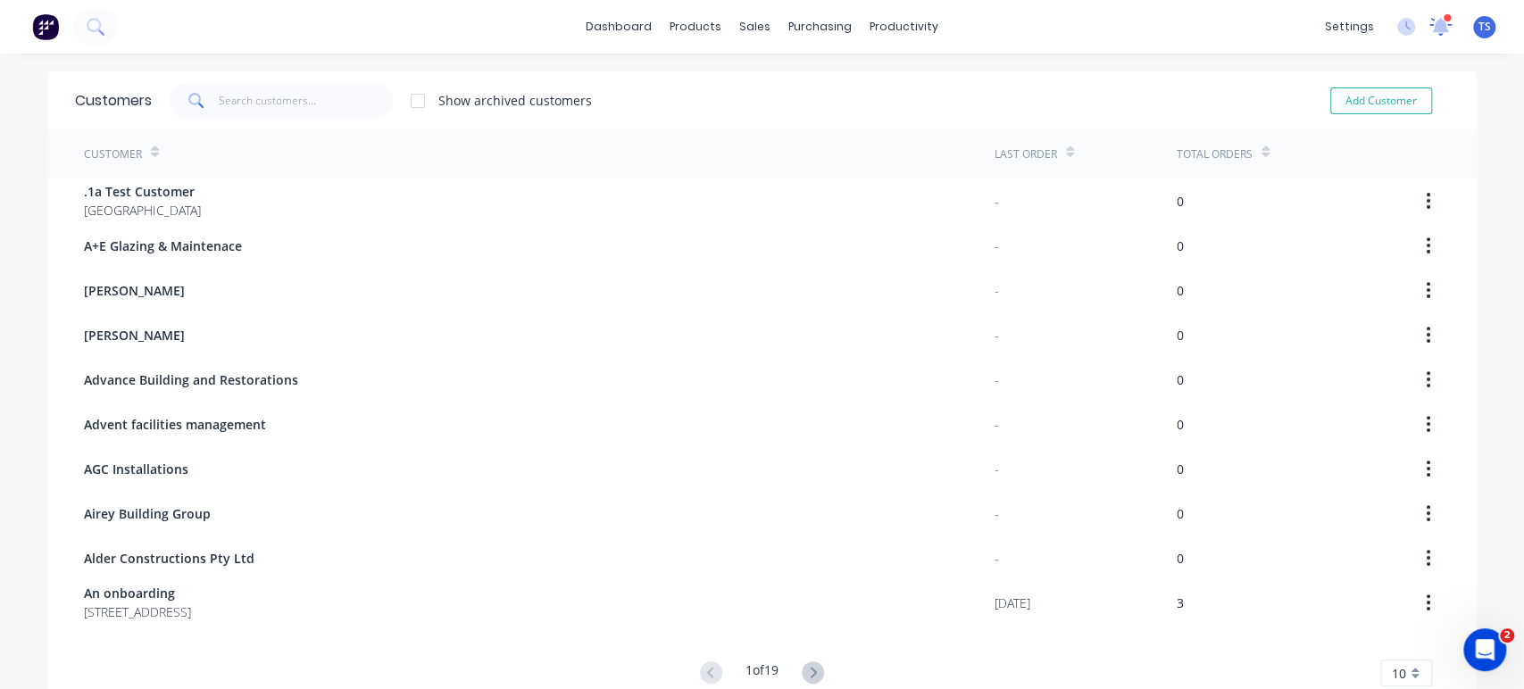
click at [1371, 25] on icon at bounding box center [1440, 24] width 17 height 16
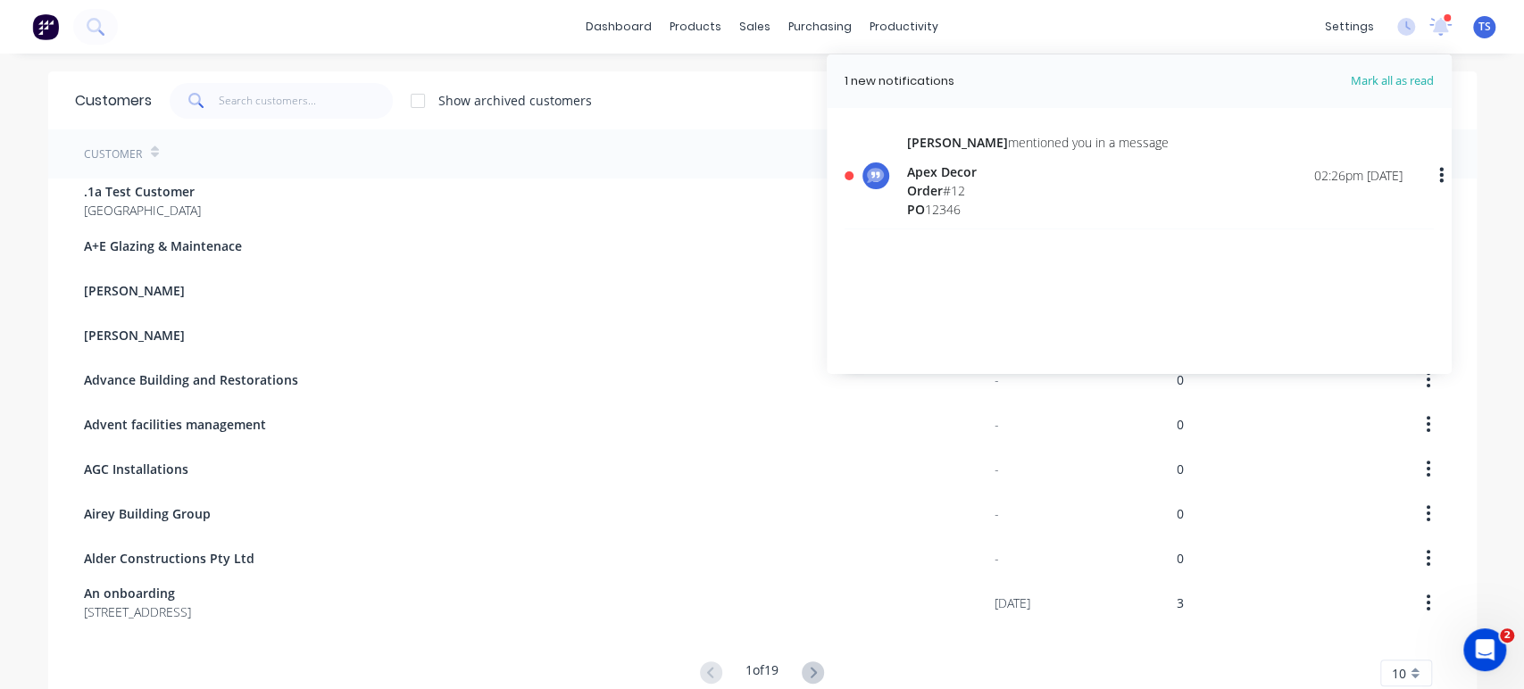
click at [919, 172] on div "Apex Decor" at bounding box center [1038, 172] width 262 height 19
